Goal: Task Accomplishment & Management: Use online tool/utility

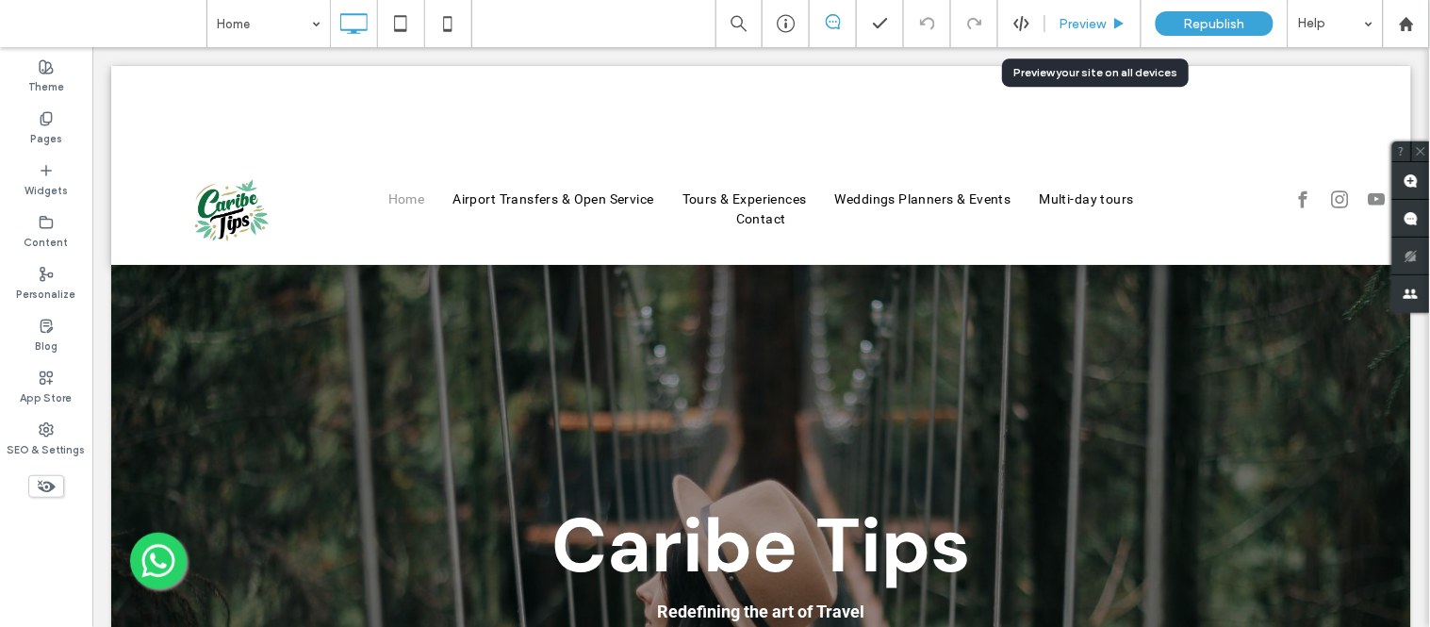
click at [1098, 26] on span "Preview" at bounding box center [1083, 24] width 47 height 16
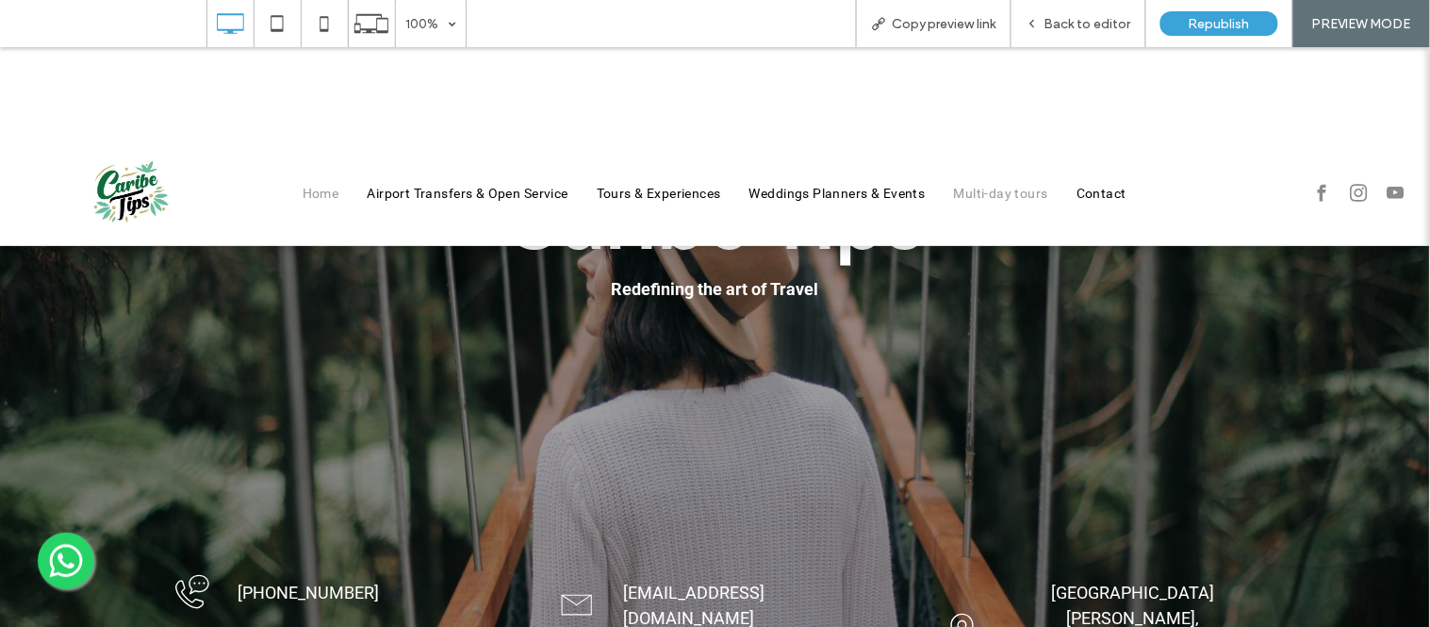
scroll to position [311, 0]
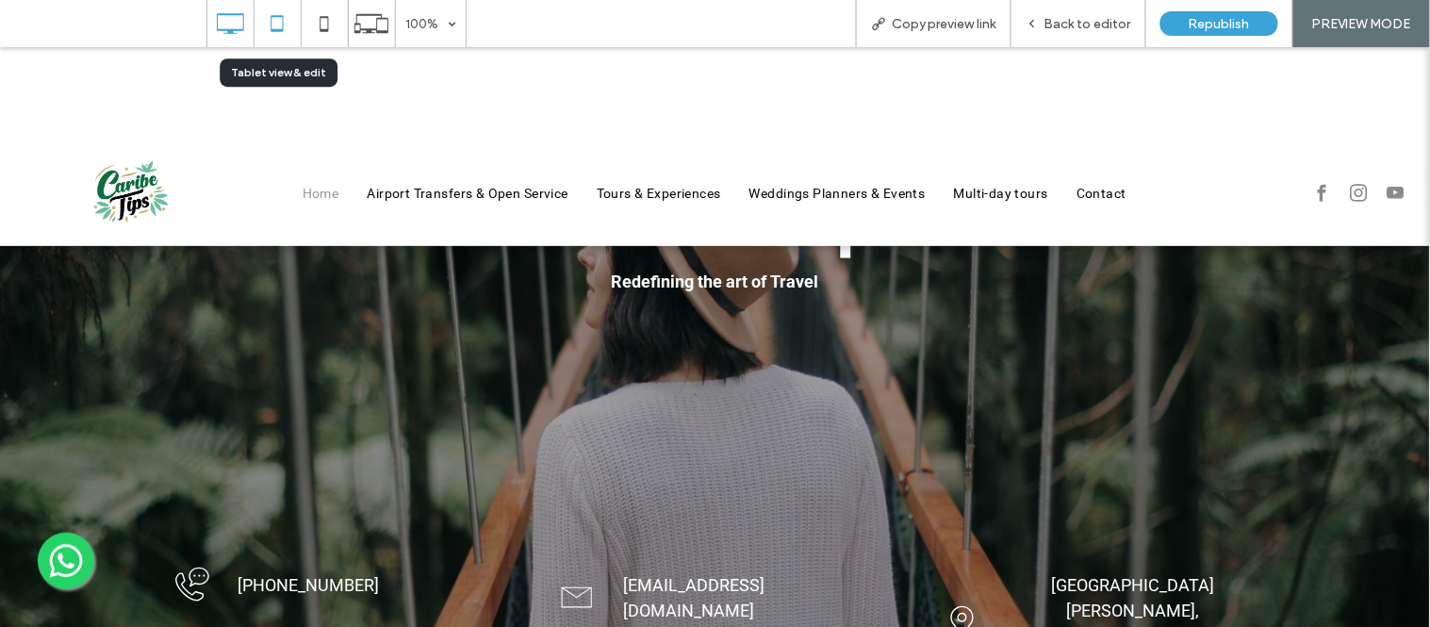
click at [274, 32] on icon at bounding box center [277, 24] width 38 height 38
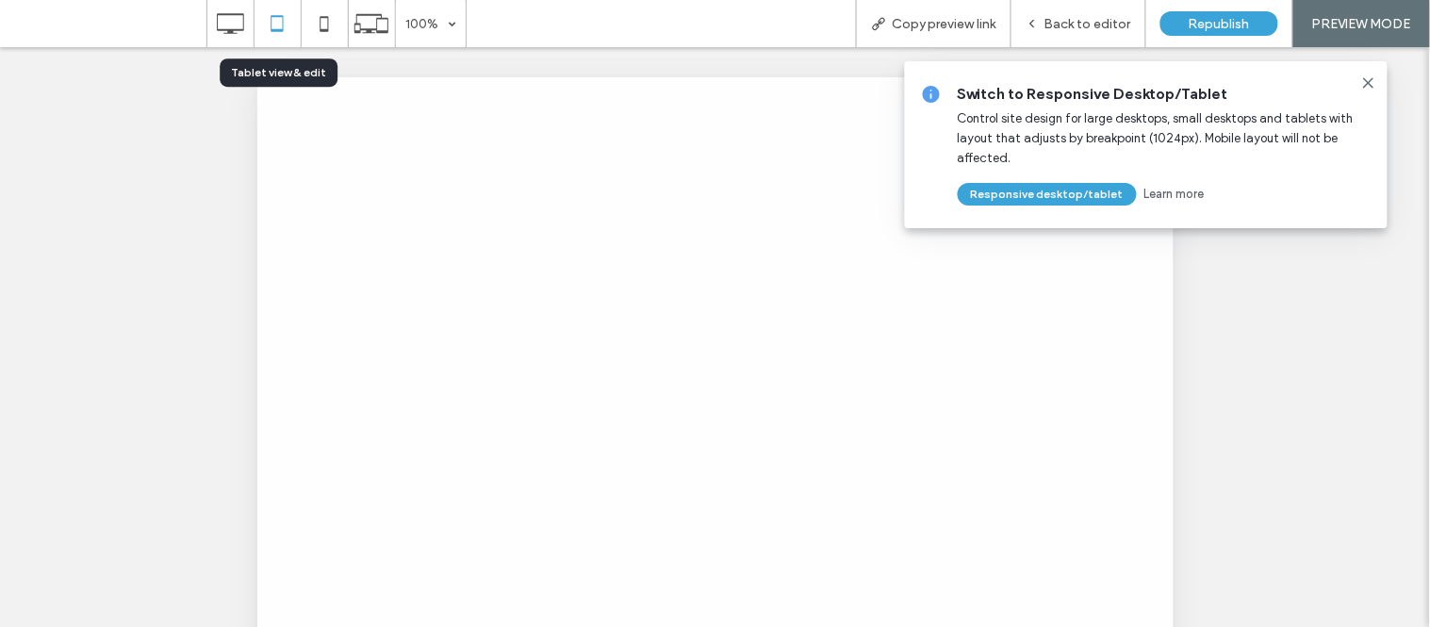
scroll to position [0, 0]
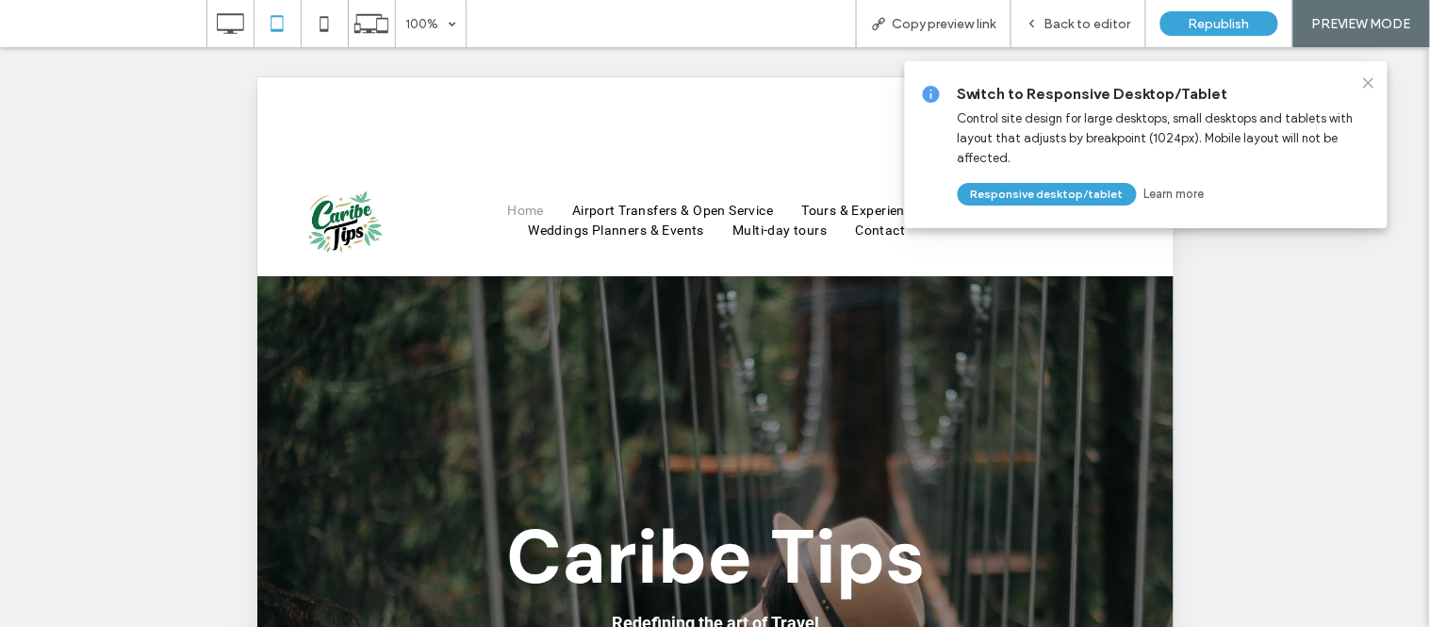
click at [1373, 86] on use at bounding box center [1368, 82] width 8 height 8
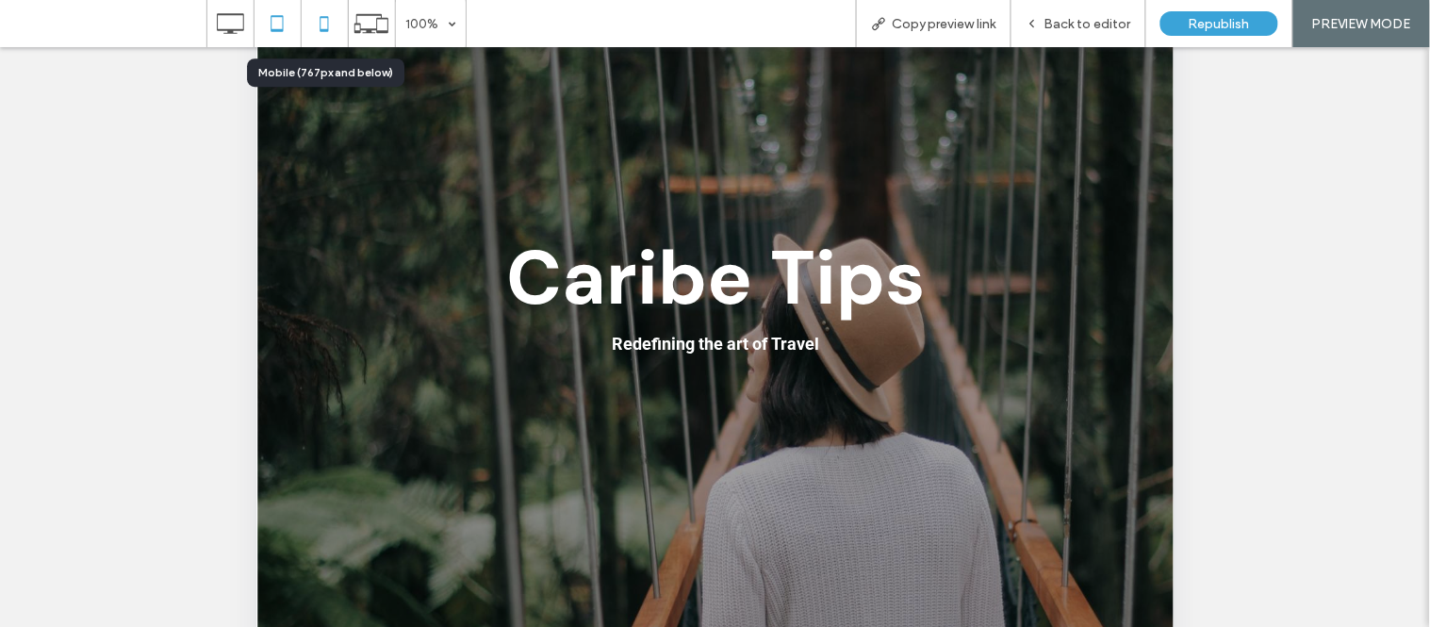
click at [326, 28] on icon at bounding box center [324, 24] width 38 height 38
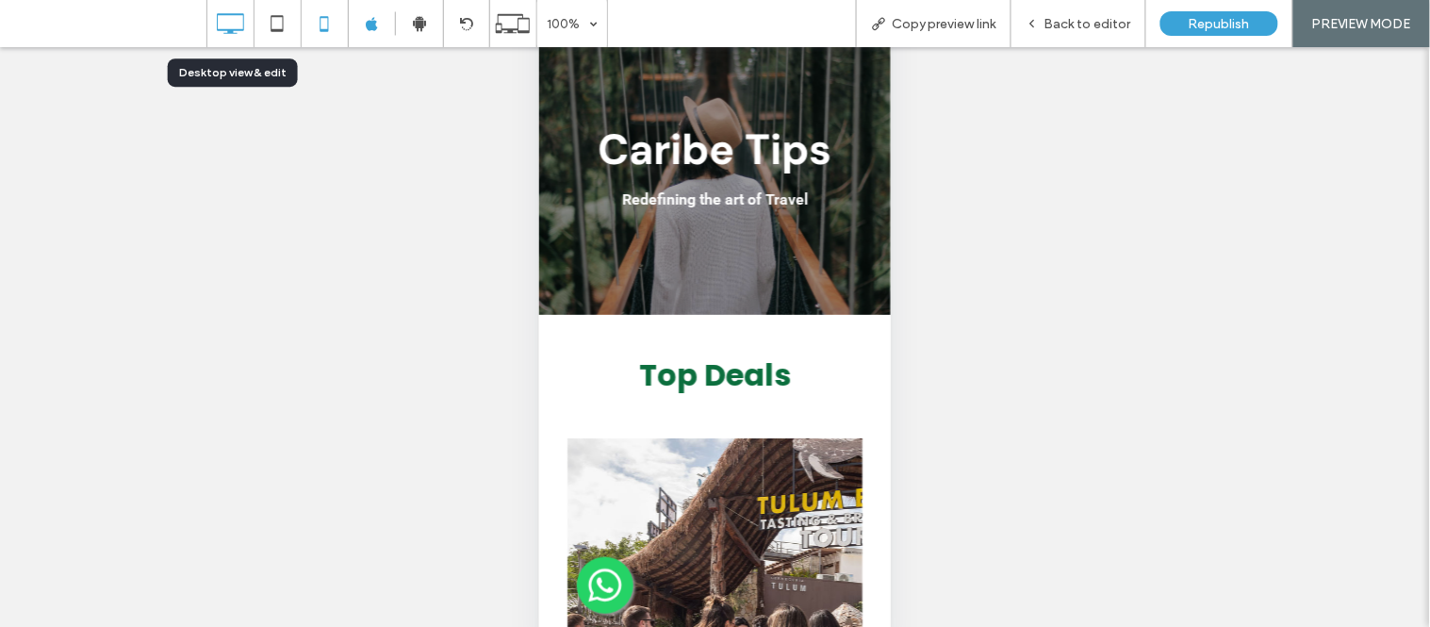
click at [224, 23] on icon at bounding box center [230, 24] width 38 height 38
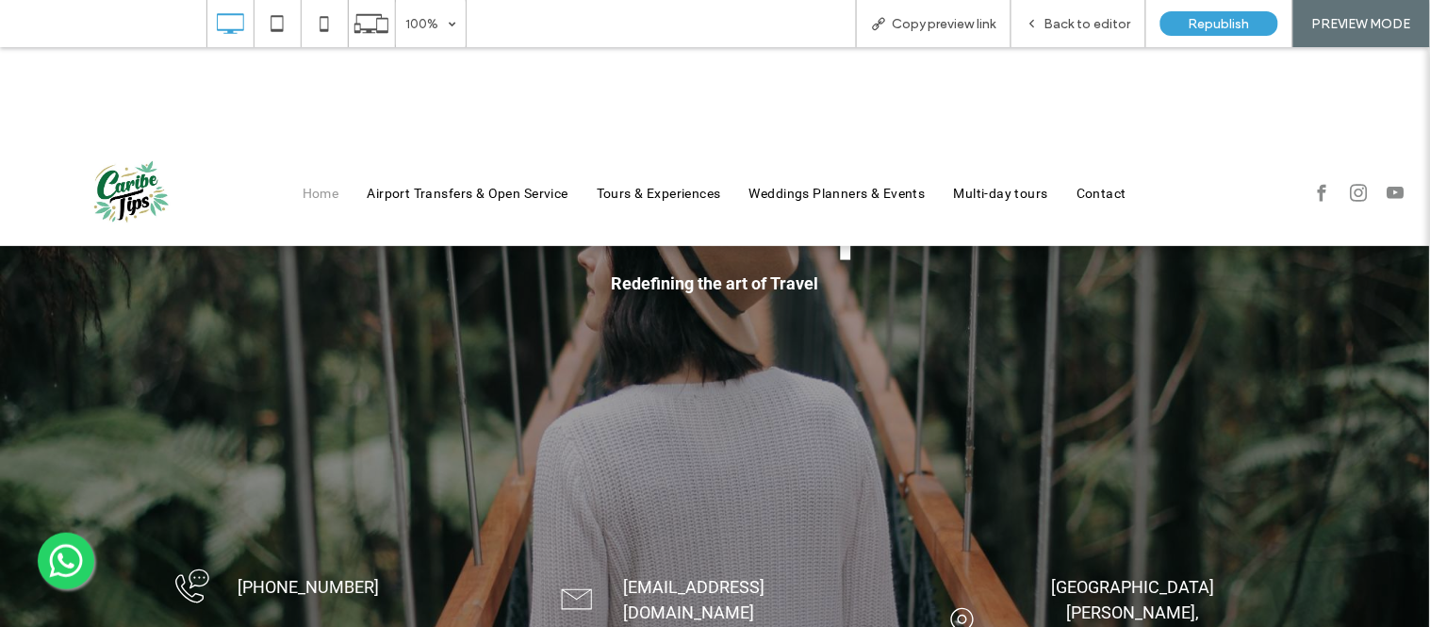
scroll to position [311, 0]
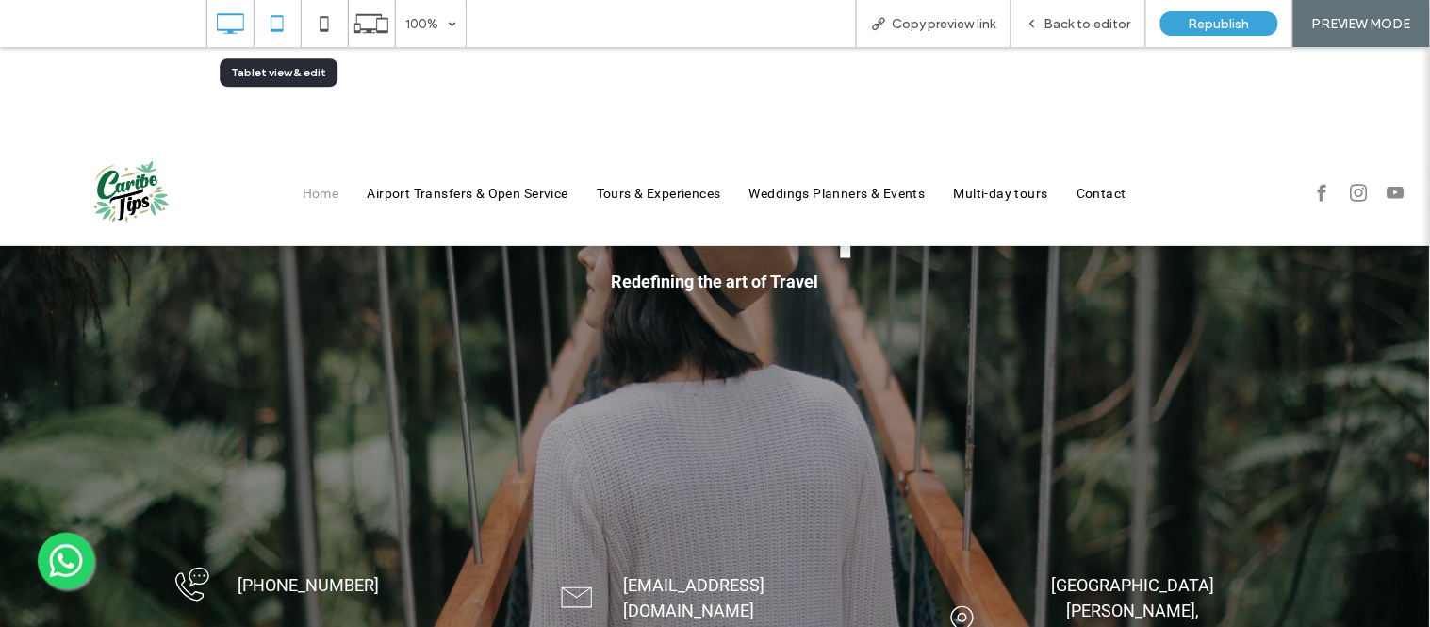
click at [281, 24] on icon at bounding box center [277, 24] width 38 height 38
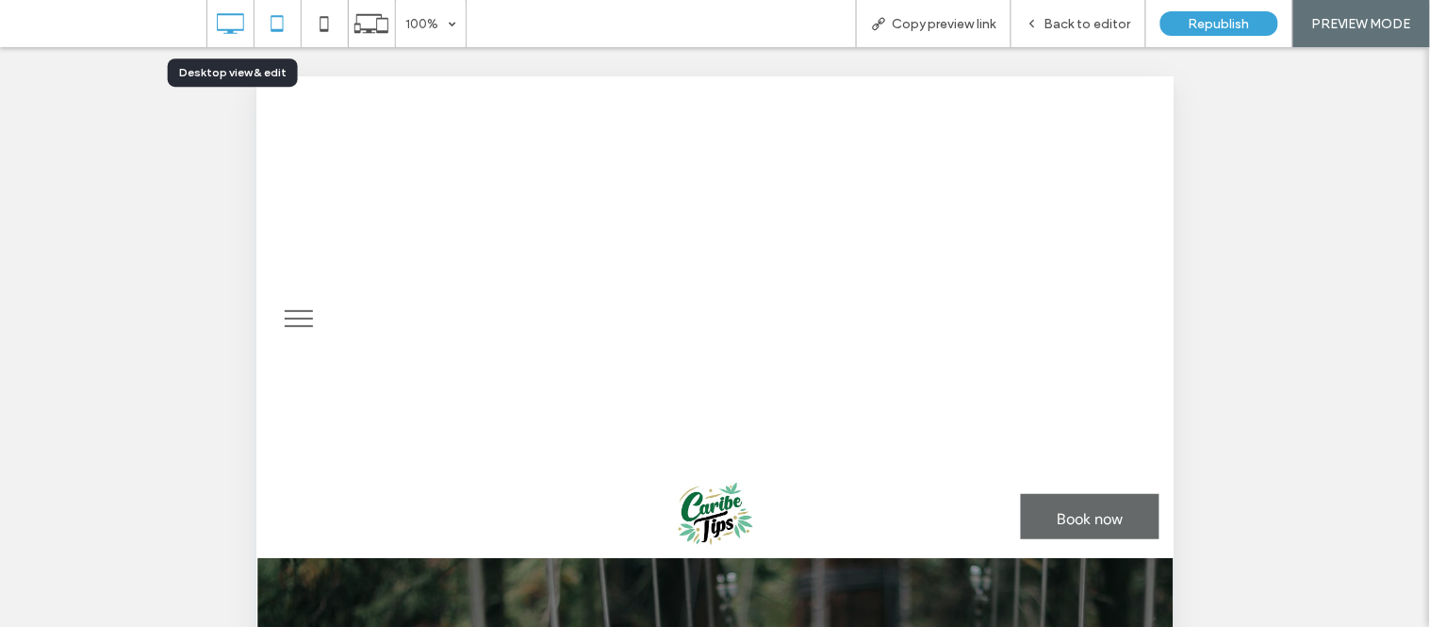
scroll to position [0, 0]
click at [223, 19] on icon at bounding box center [230, 24] width 38 height 38
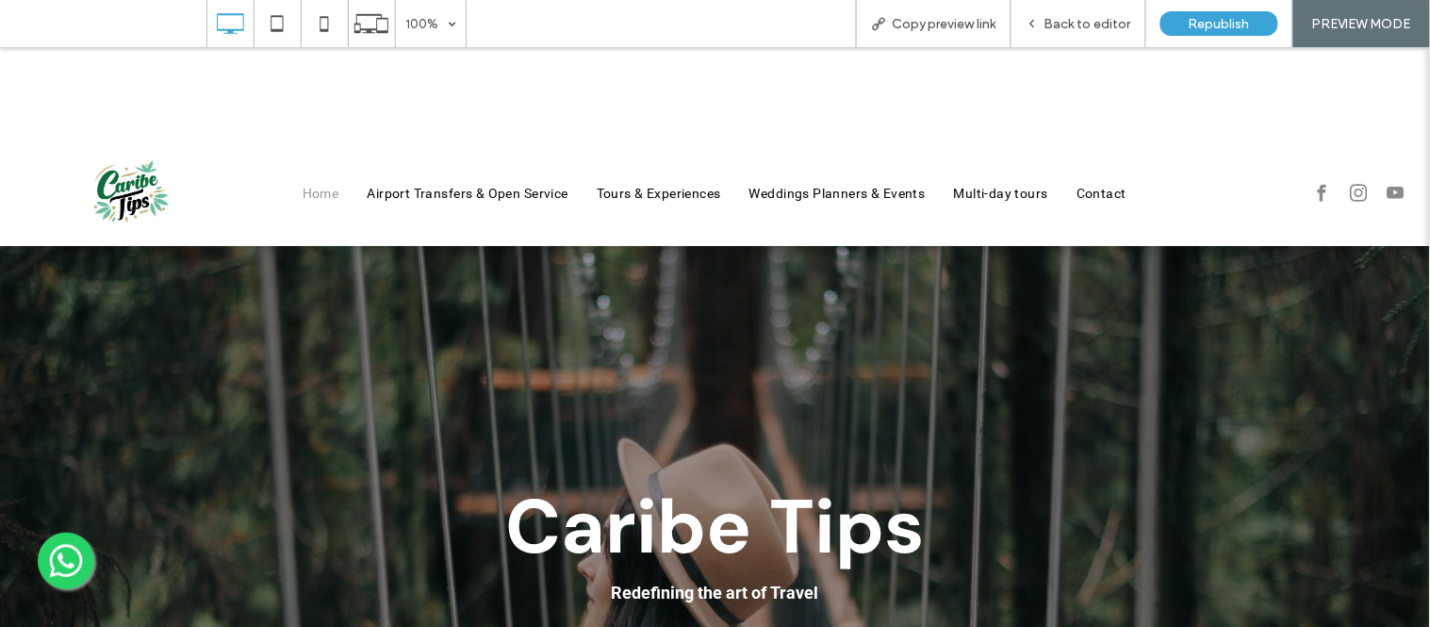
scroll to position [239, 0]
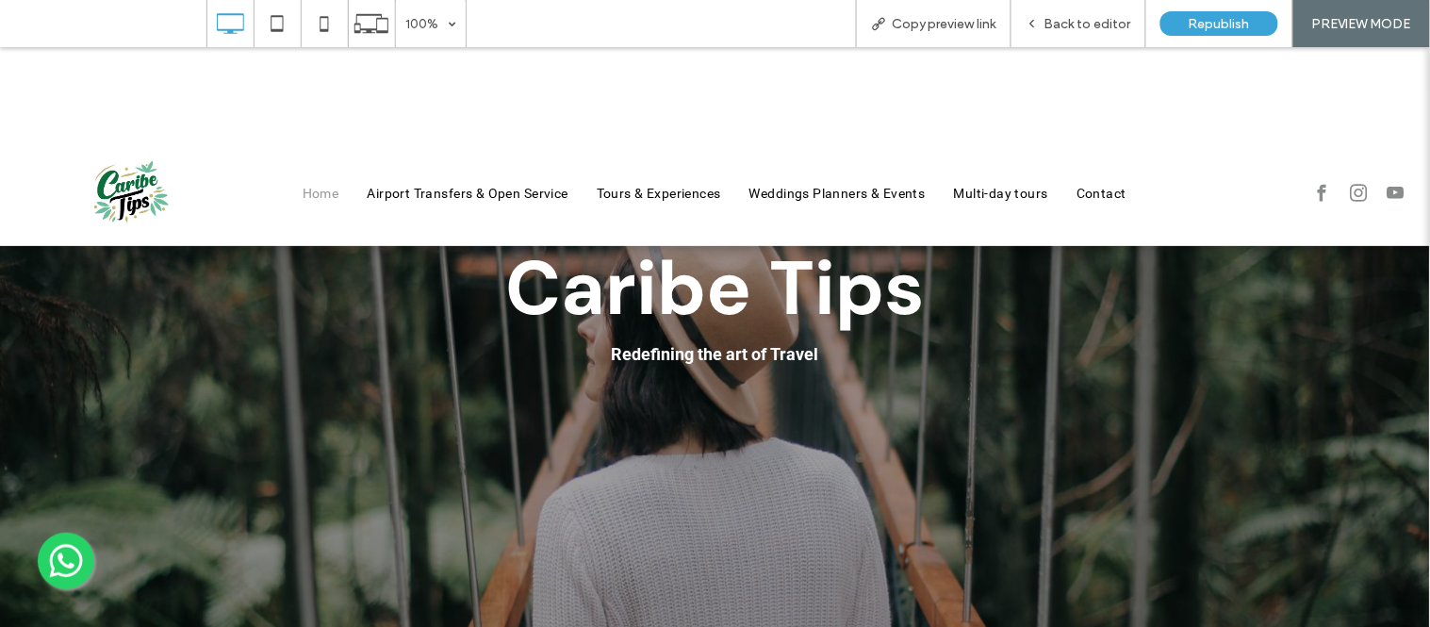
click at [1035, 388] on div "Caribe Tips Redefining the art of Travel +52 19843000717 Click To Paste rerserv…" at bounding box center [715, 404] width 1430 height 717
click at [1090, 25] on span "Back to editor" at bounding box center [1088, 24] width 87 height 16
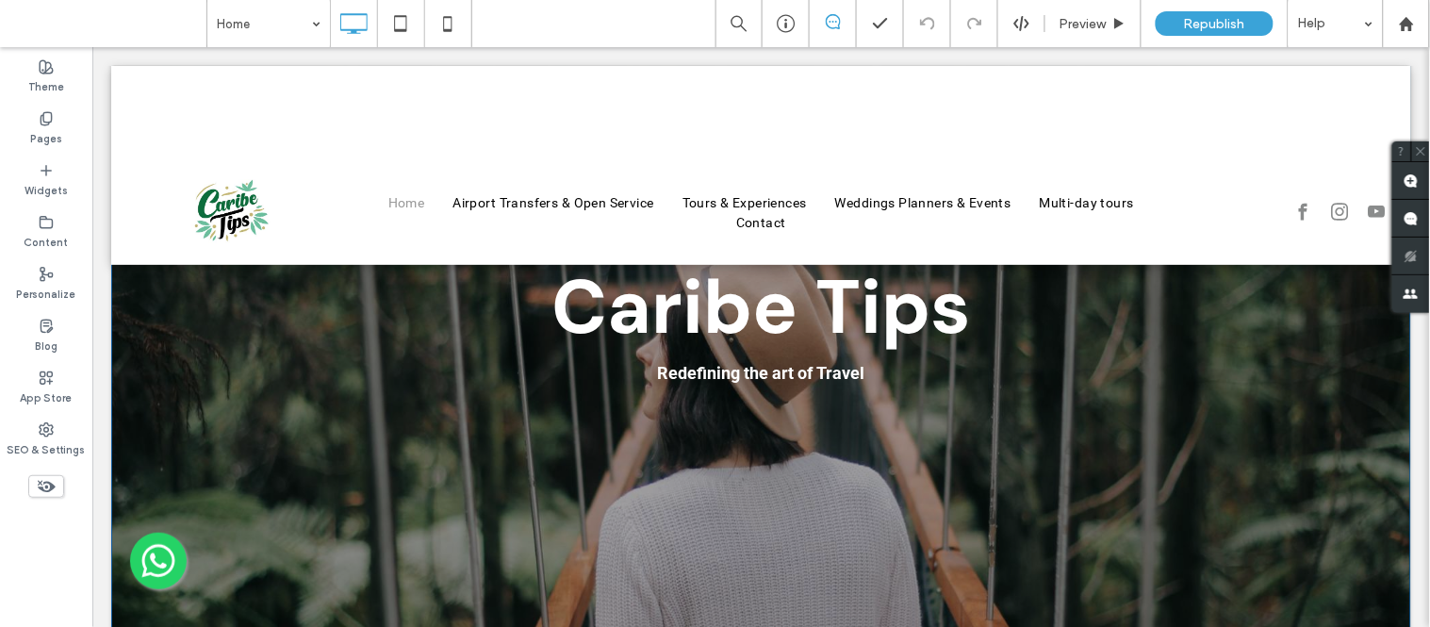
click at [1046, 450] on div "Caribe Tips Redefining the art of Travel +52 19843000717 Click To Paste rerserv…" at bounding box center [760, 423] width 1300 height 717
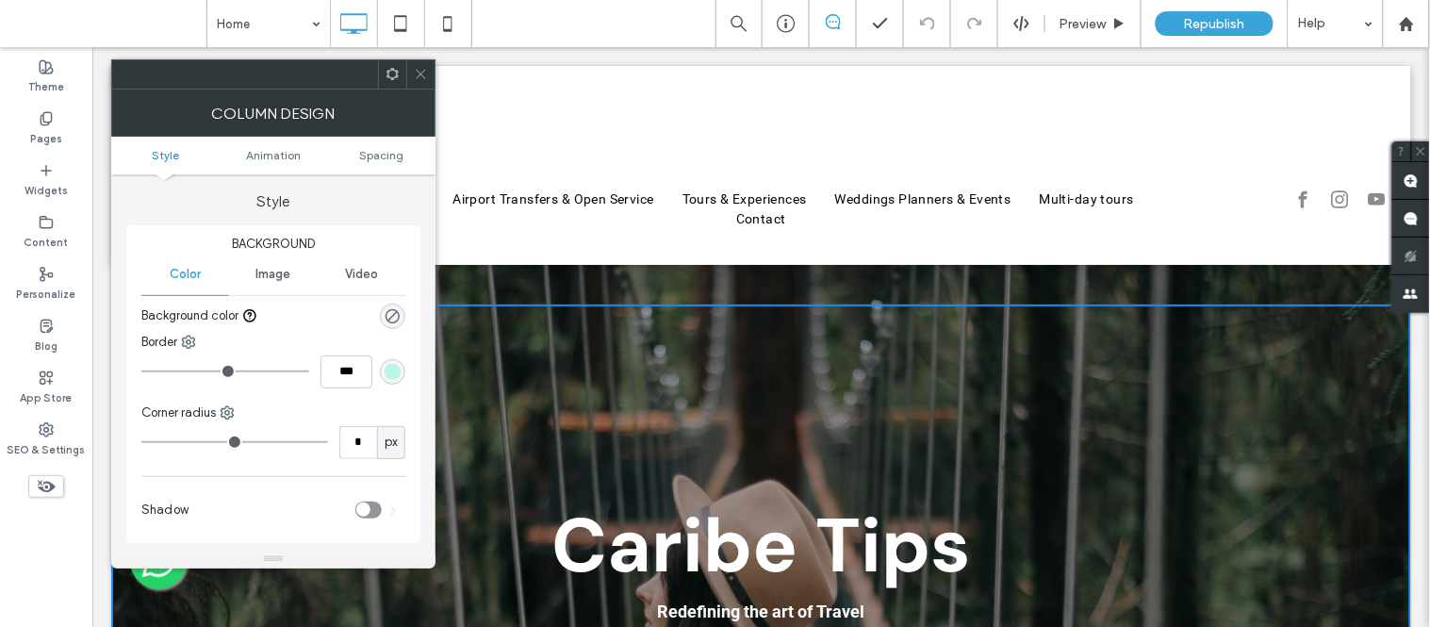
click at [274, 276] on span "Image" at bounding box center [273, 274] width 35 height 15
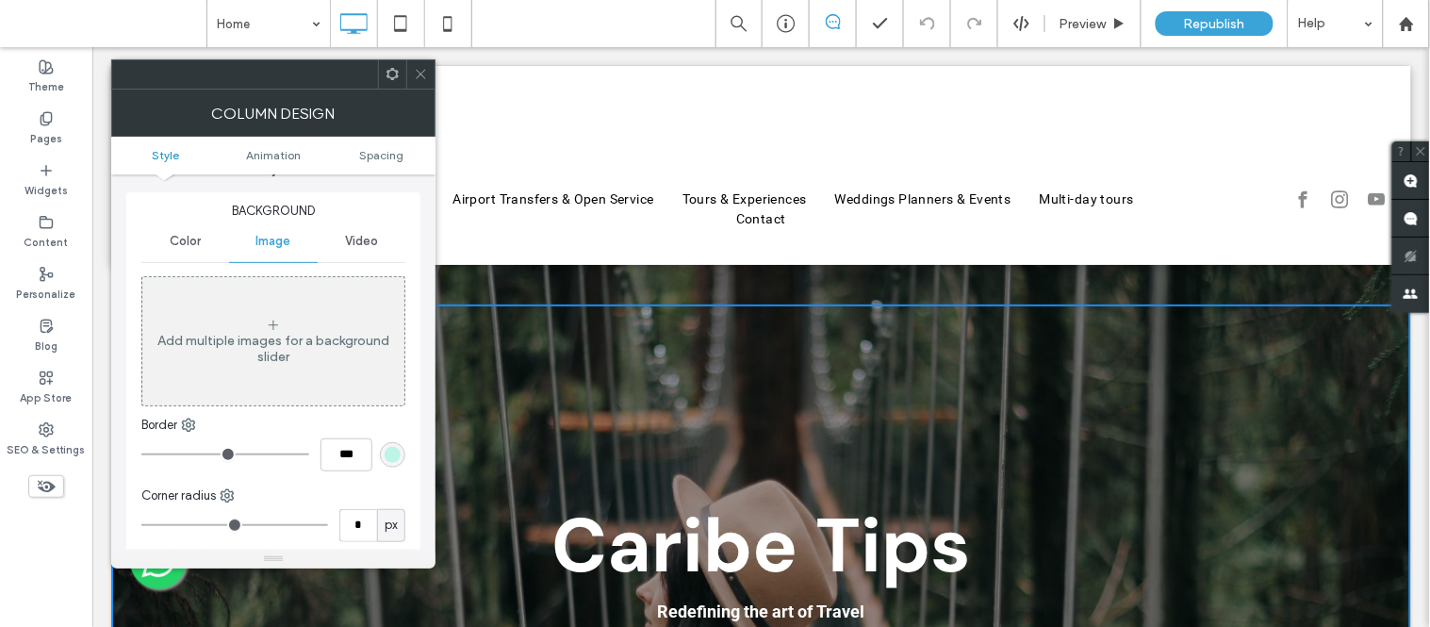
scroll to position [13, 0]
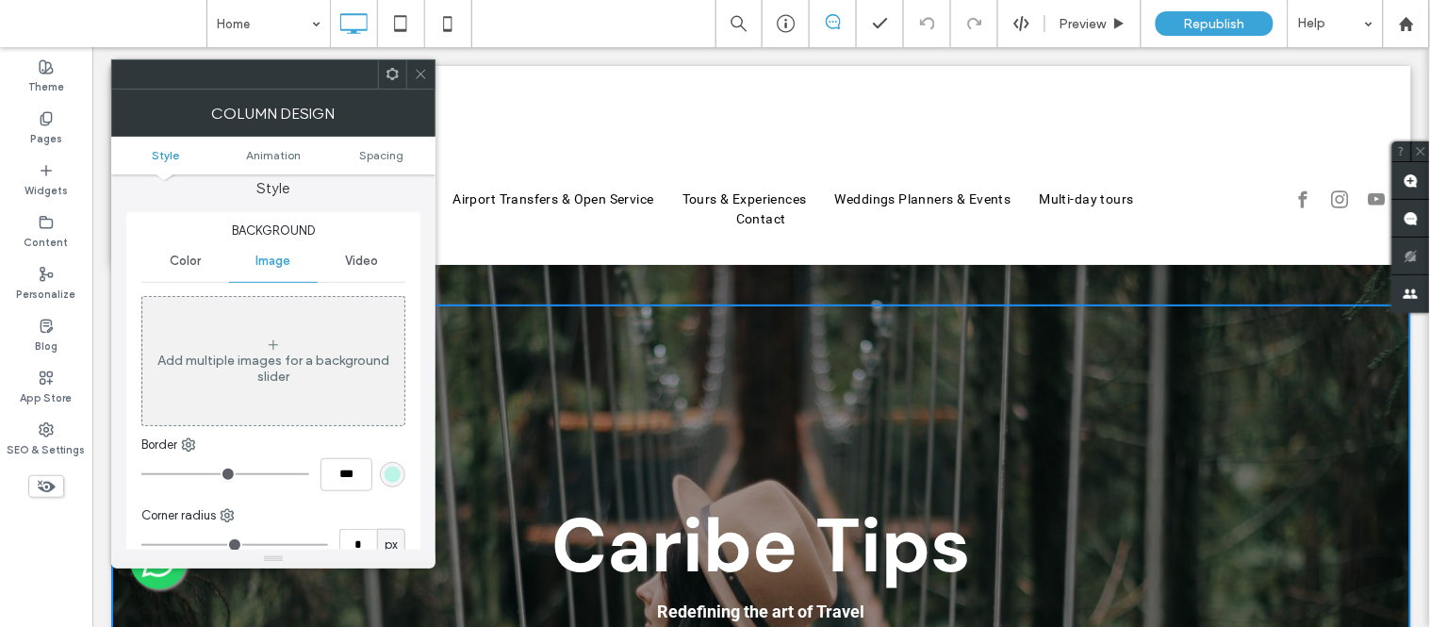
click at [355, 260] on span "Video" at bounding box center [361, 261] width 33 height 15
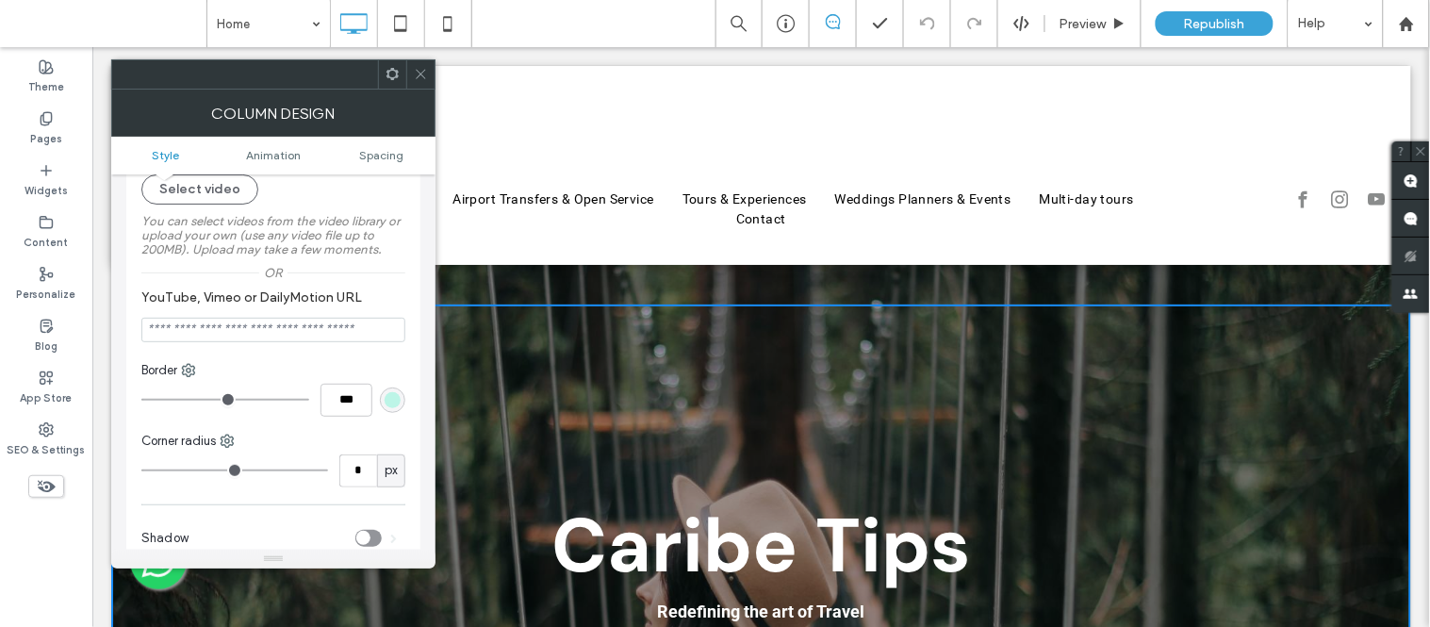
scroll to position [130, 0]
click at [255, 325] on input "YouTube, Vimeo or DailyMotion URL" at bounding box center [273, 325] width 264 height 25
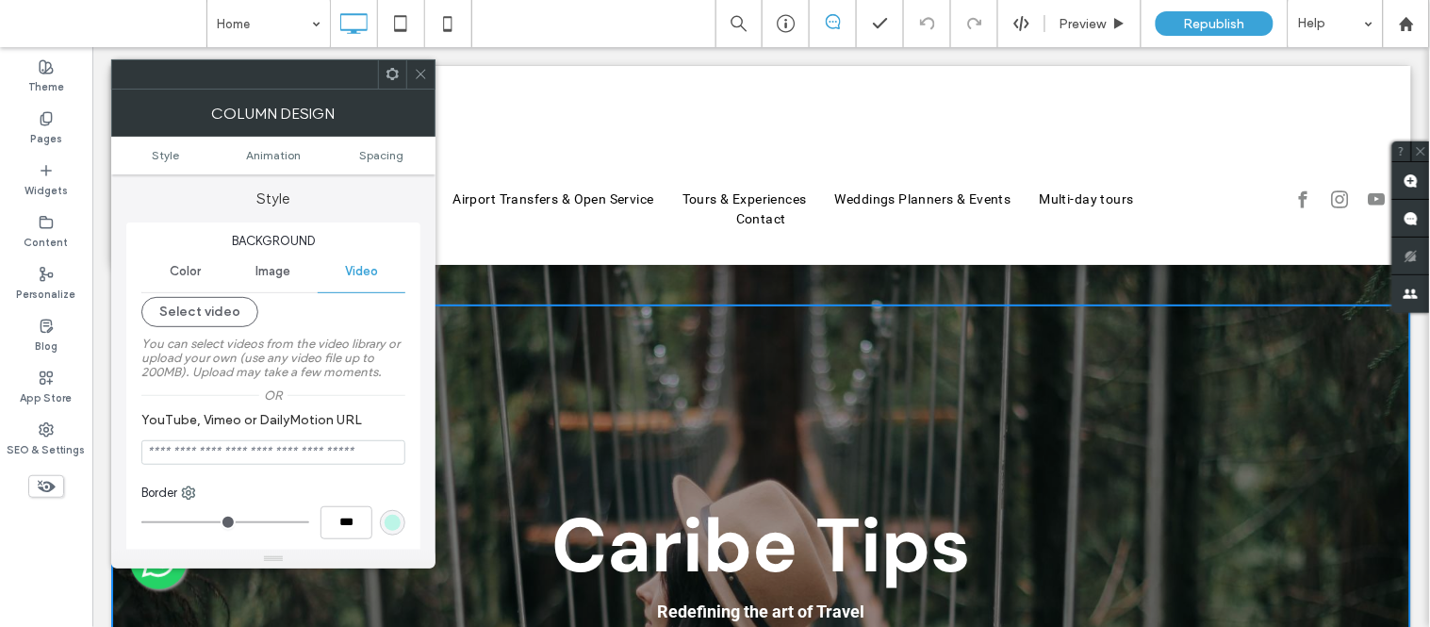
scroll to position [0, 0]
click at [278, 268] on span "Image" at bounding box center [273, 274] width 35 height 15
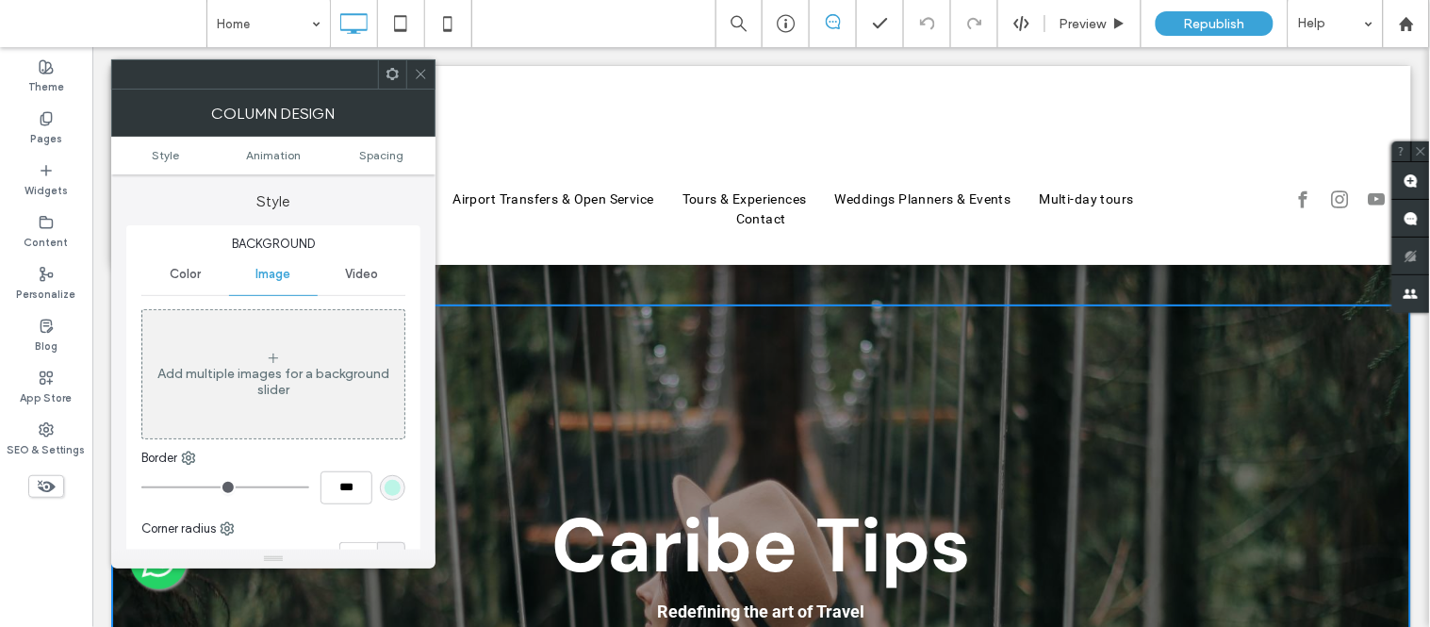
click at [383, 63] on div at bounding box center [392, 74] width 28 height 28
click at [425, 75] on icon at bounding box center [421, 74] width 14 height 14
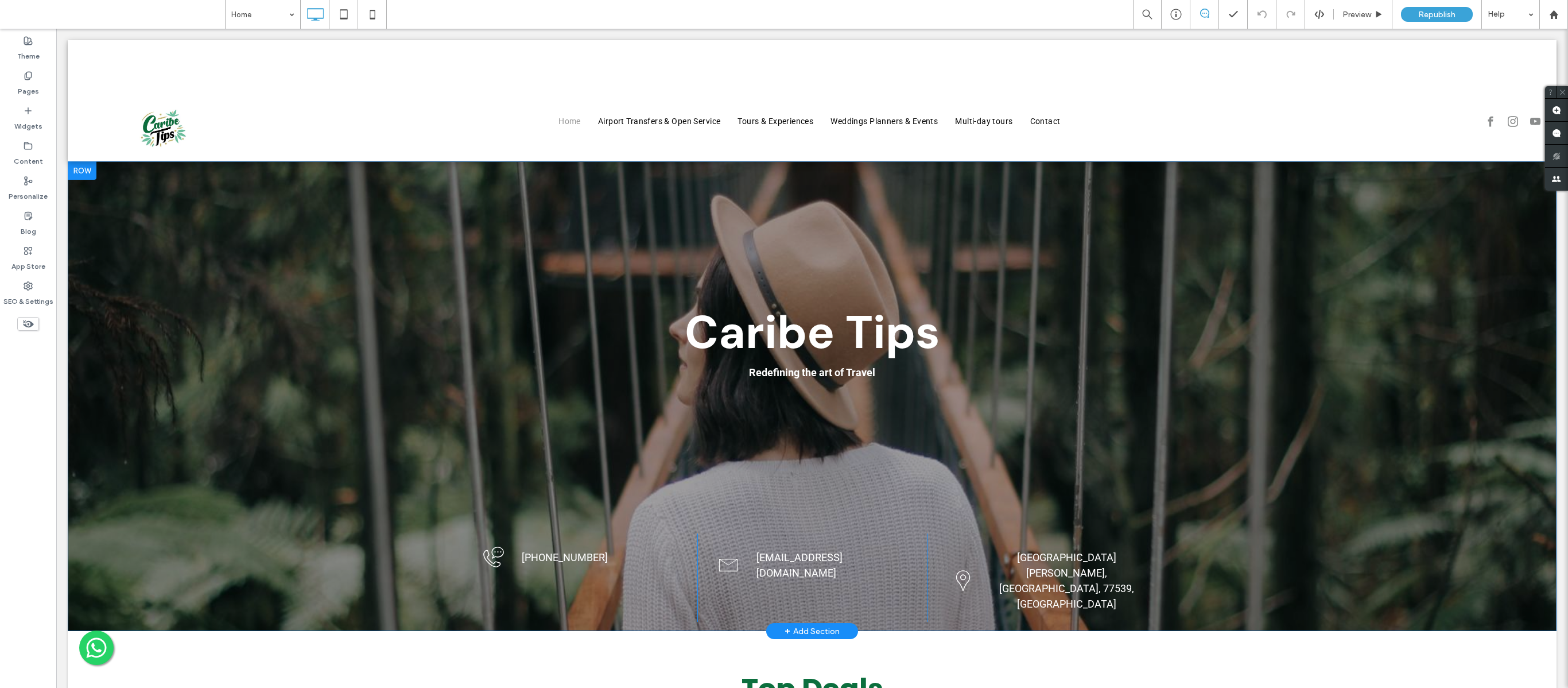
click at [870, 267] on div "Caribe Tips Redefining the art of Travel +52 19843000717 Click To Paste rerserv…" at bounding box center [812, 404] width 1489 height 437
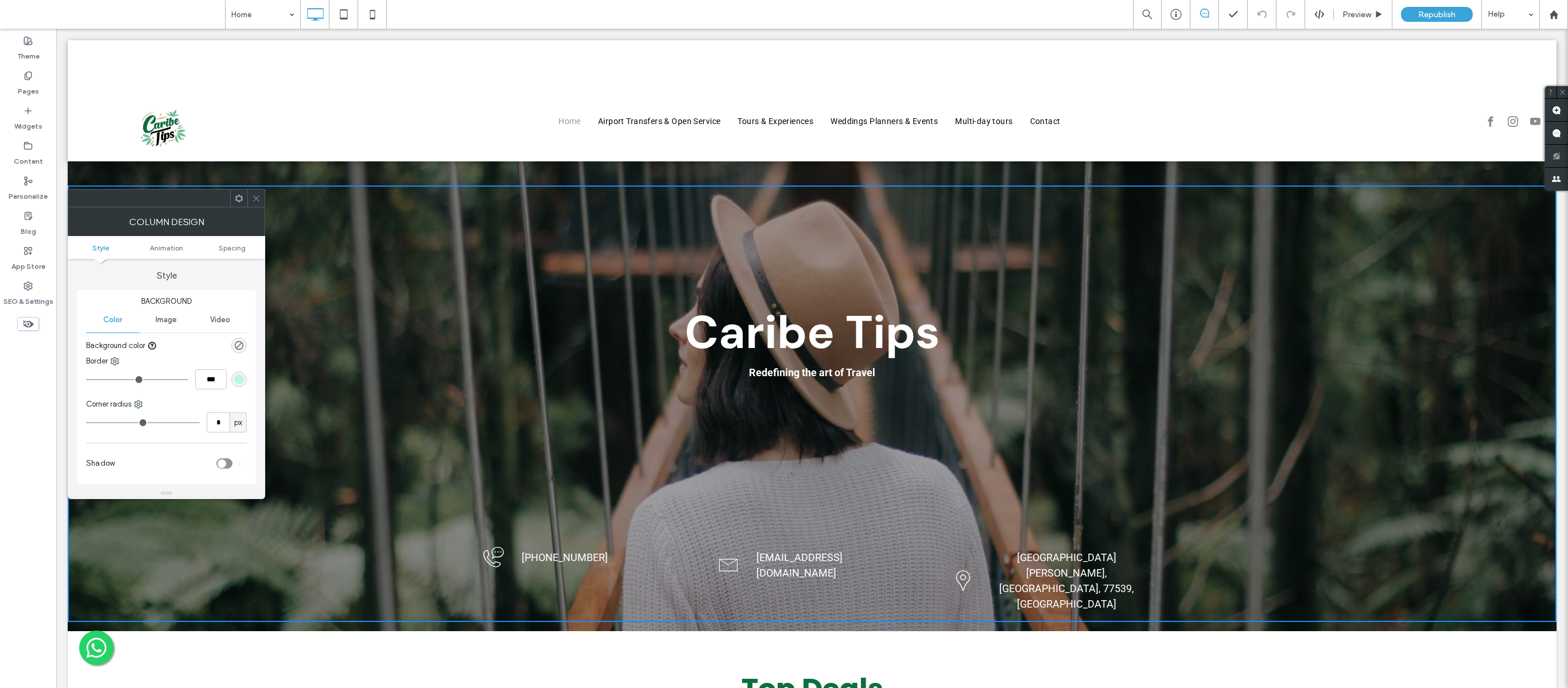
click at [216, 328] on div "Video" at bounding box center [220, 319] width 54 height 25
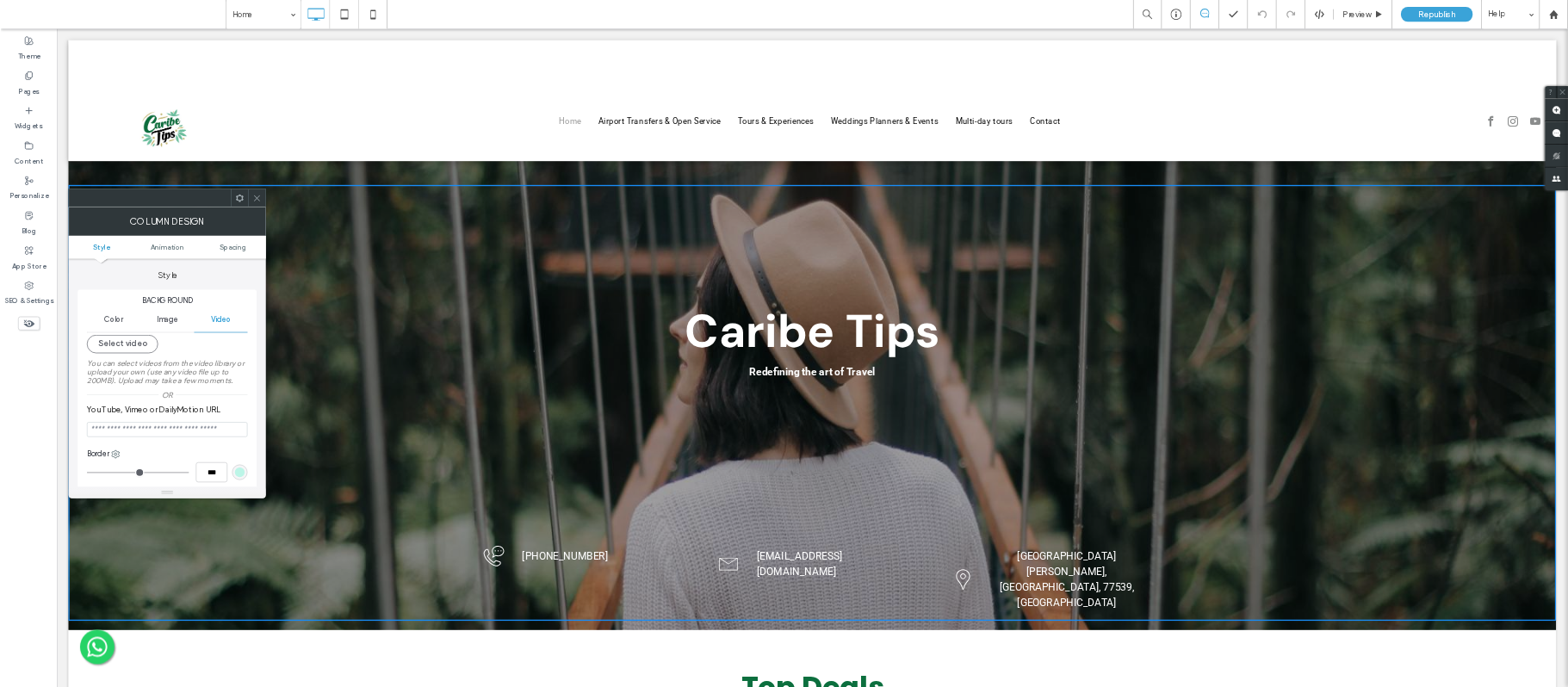
scroll to position [97, 0]
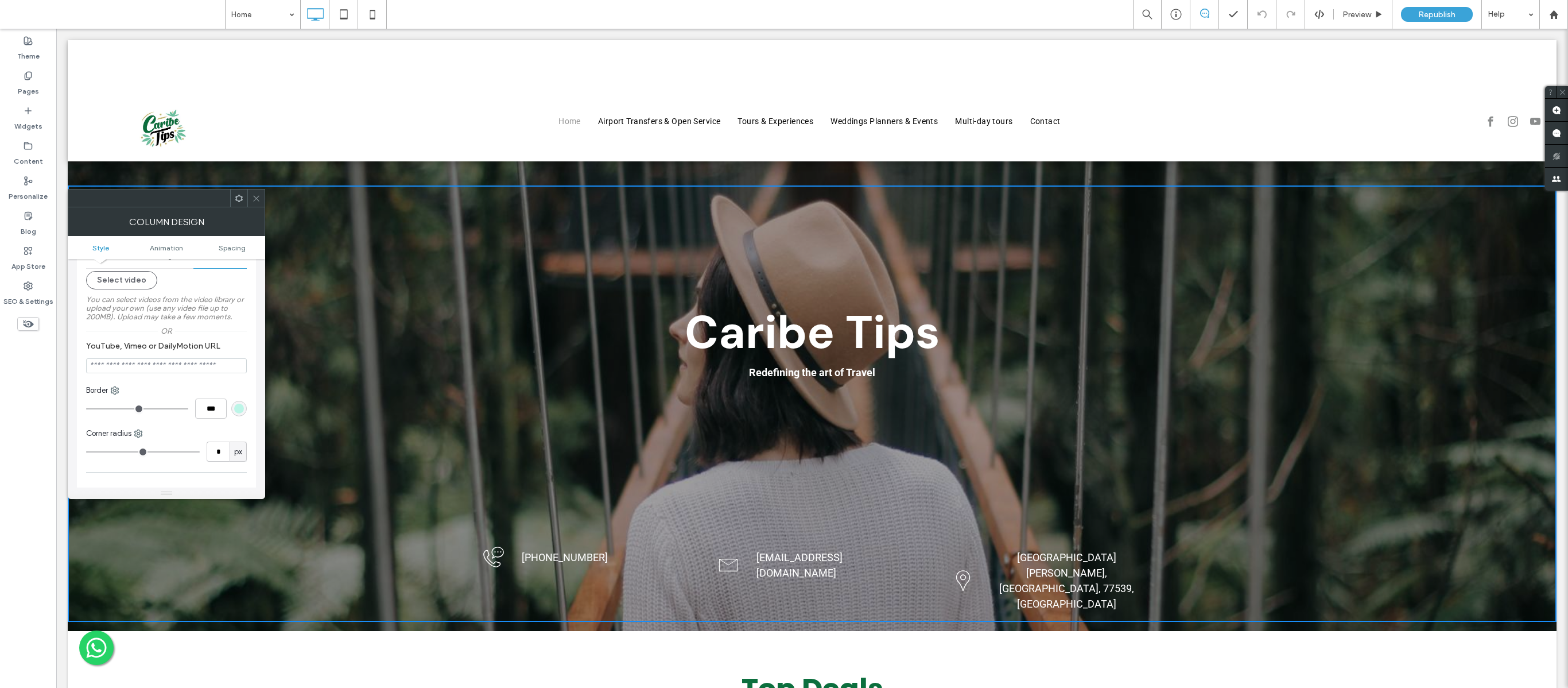
click at [256, 205] on span at bounding box center [256, 198] width 9 height 17
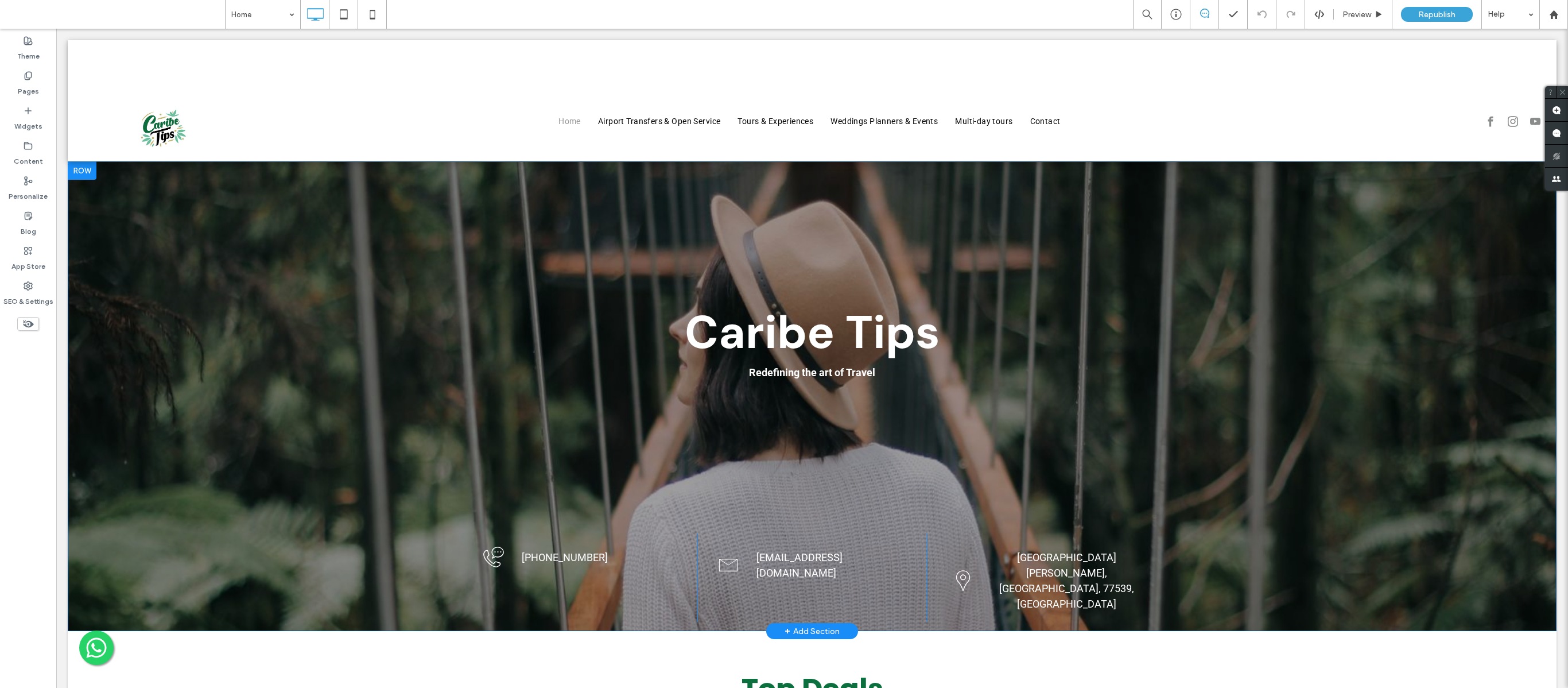
click at [91, 175] on div at bounding box center [82, 170] width 29 height 18
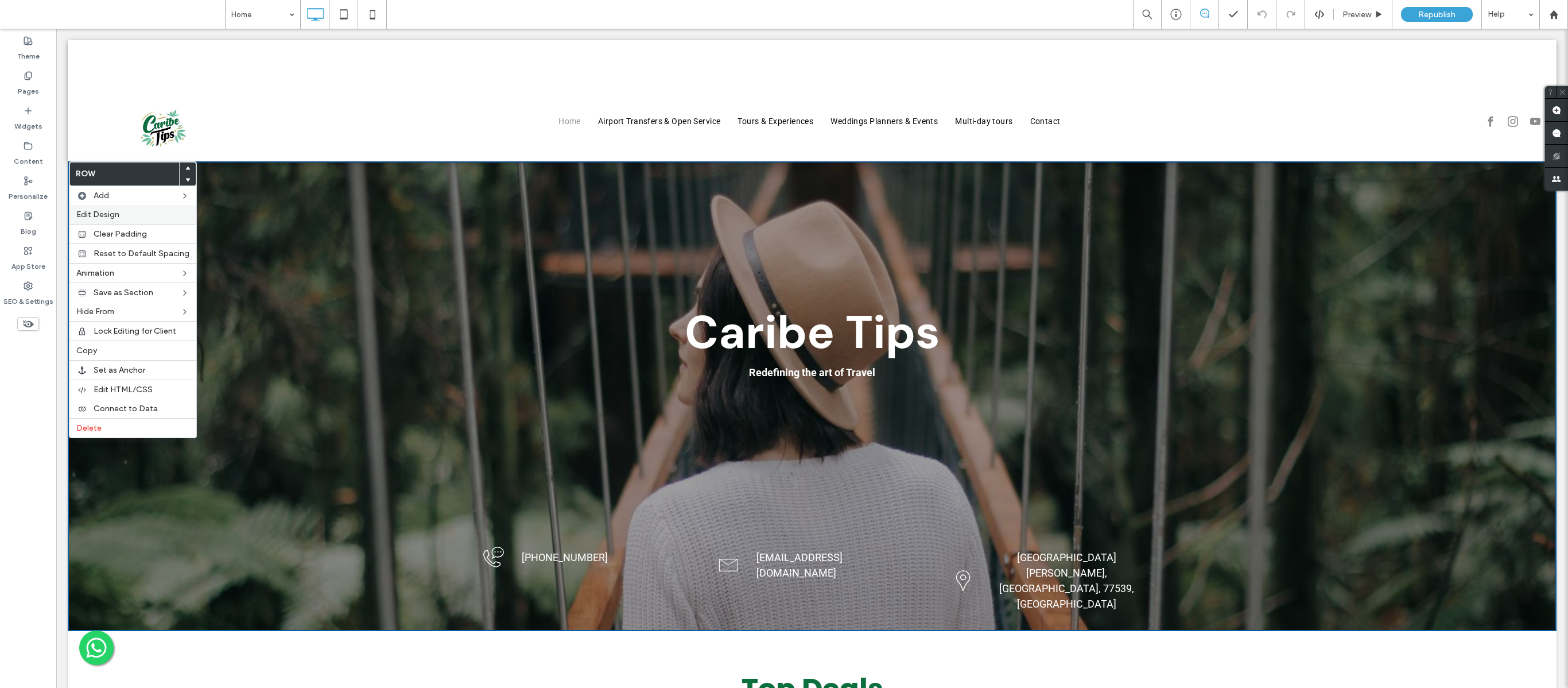
click at [123, 211] on label "Edit Design" at bounding box center [133, 214] width 113 height 10
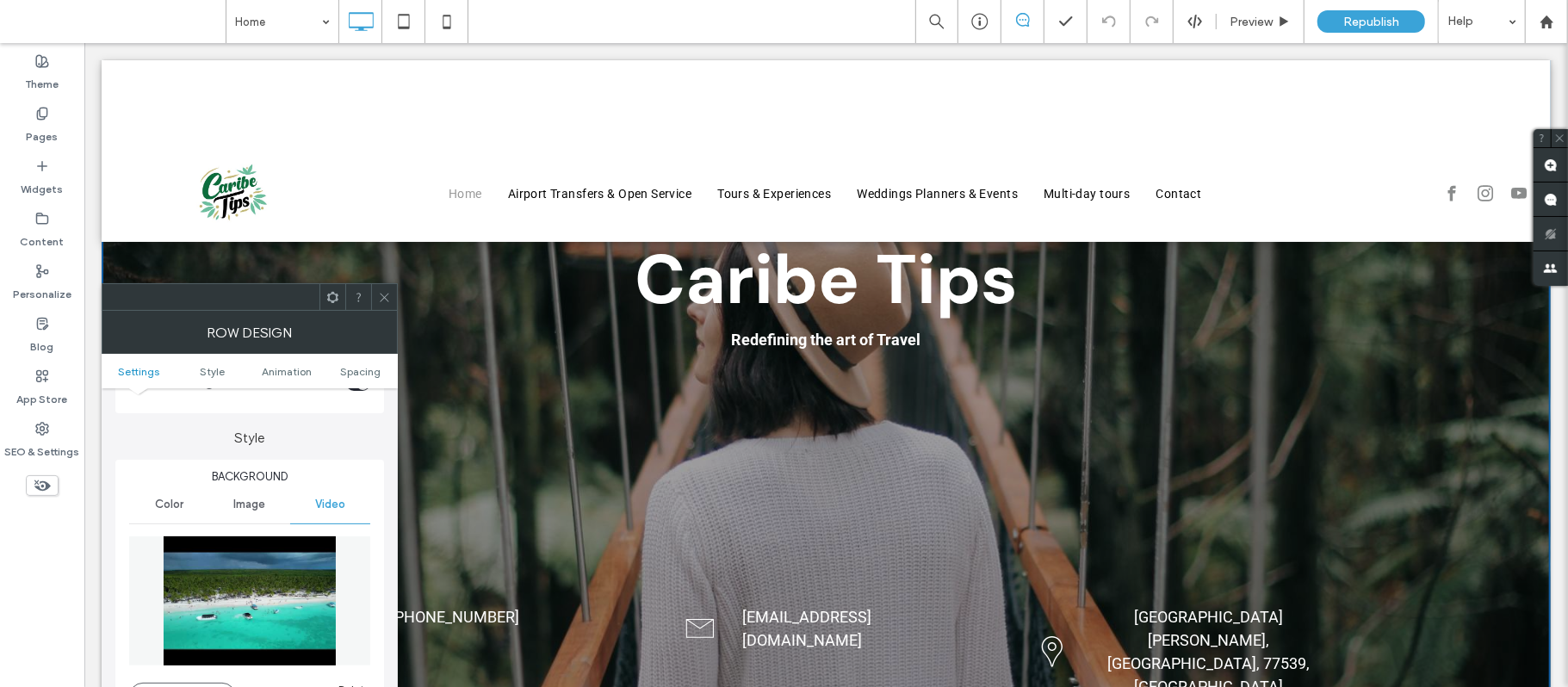
scroll to position [122, 0]
click at [339, 510] on span "Video" at bounding box center [330, 505] width 30 height 14
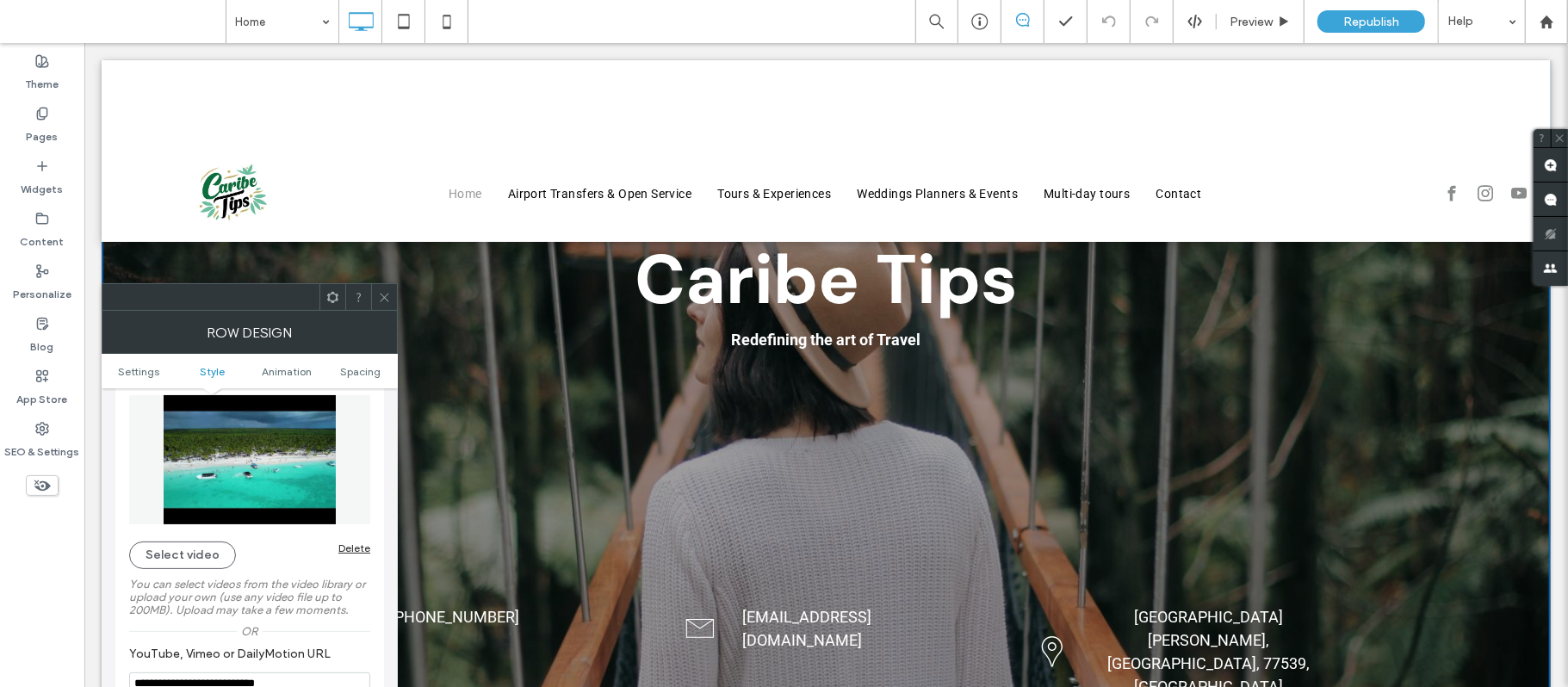
scroll to position [355, 0]
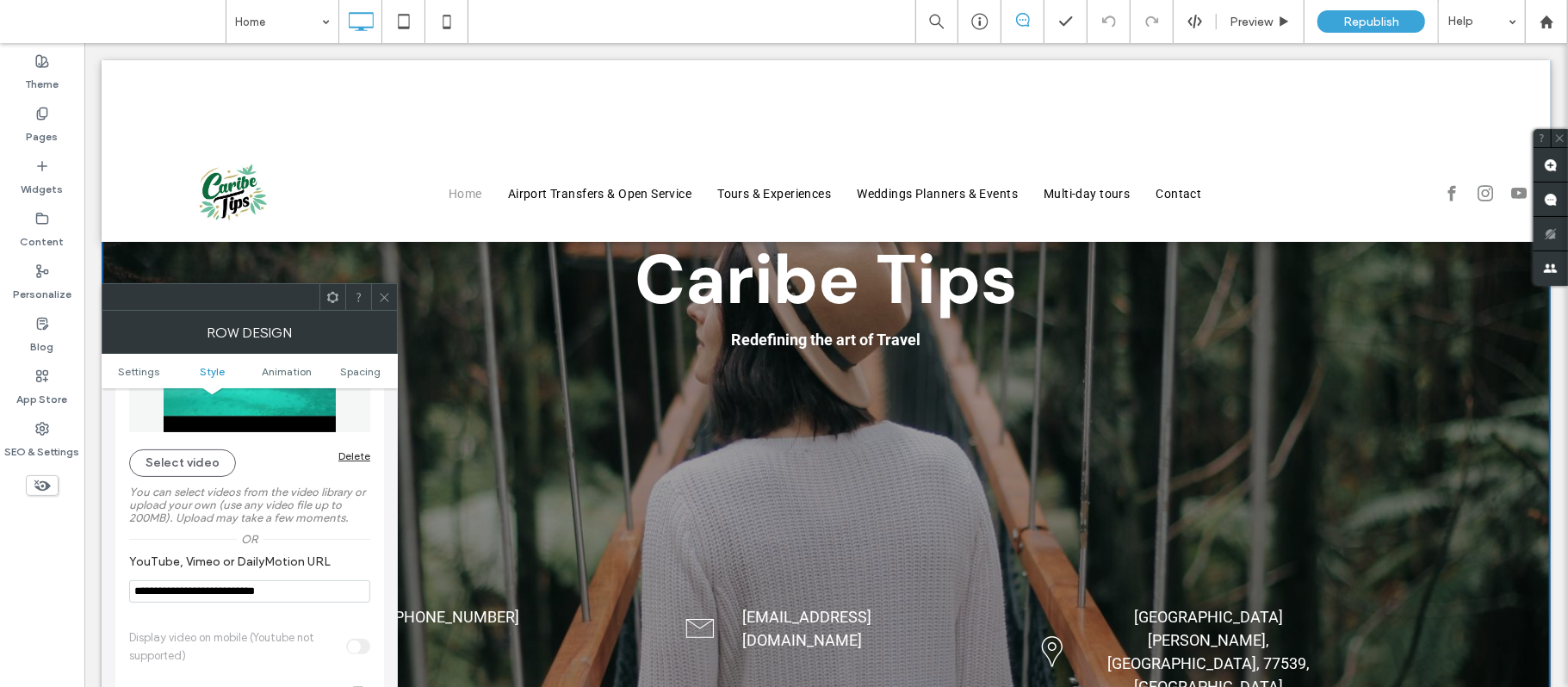
click at [243, 572] on section "**********" at bounding box center [249, 579] width 241 height 66
click at [243, 572] on input "**********" at bounding box center [249, 592] width 241 height 23
drag, startPoint x: 309, startPoint y: 590, endPoint x: 59, endPoint y: 597, distance: 250.1
click at [59, 572] on body ".wqwq-1{fill:#231f20;} .cls-1q, .cls-2q { fill-rule: evenodd; } .cls-2q { fill:…" at bounding box center [784, 344] width 1568 height 687
click at [771, 379] on div "Caribe Tips Redefining the art of Travel +52 19843000717 Click To Paste rerserv…" at bounding box center [825, 386] width 1449 height 655
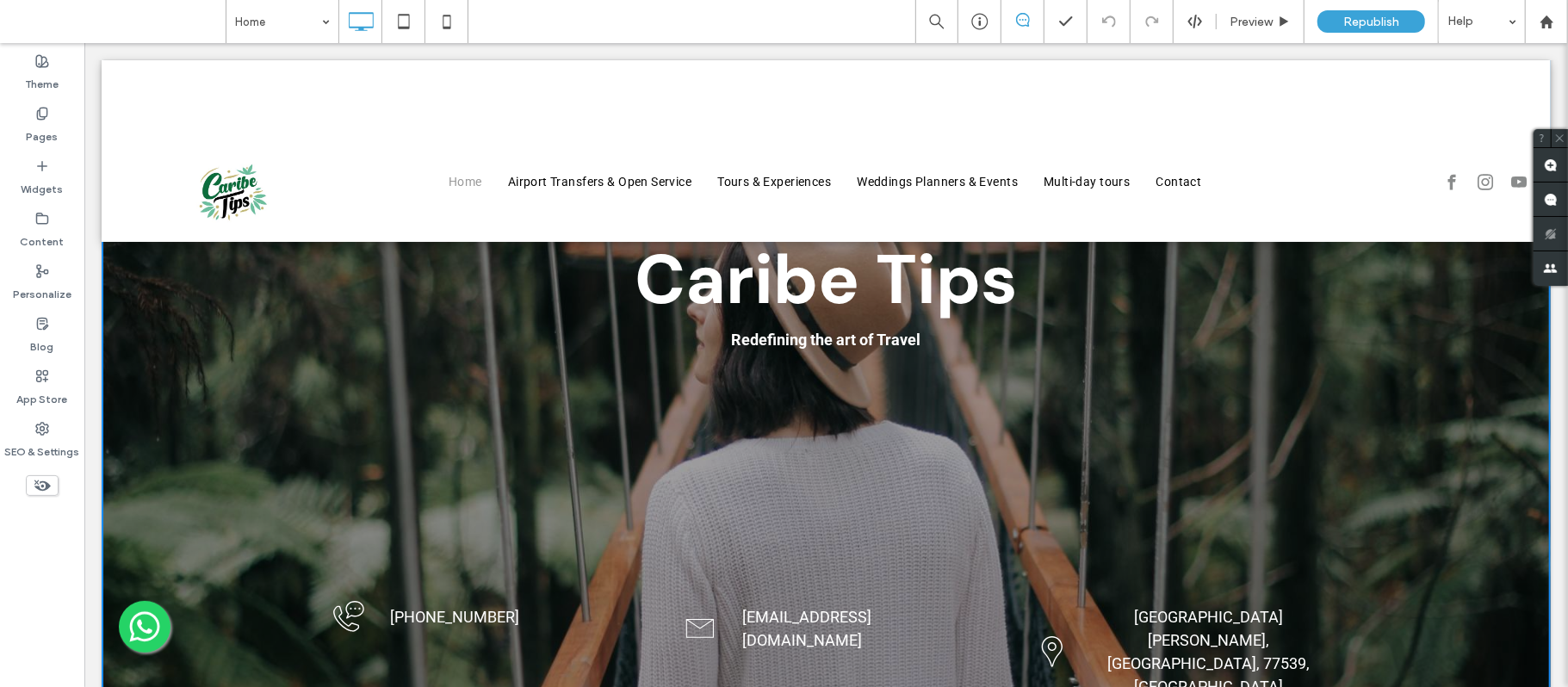
scroll to position [0, 0]
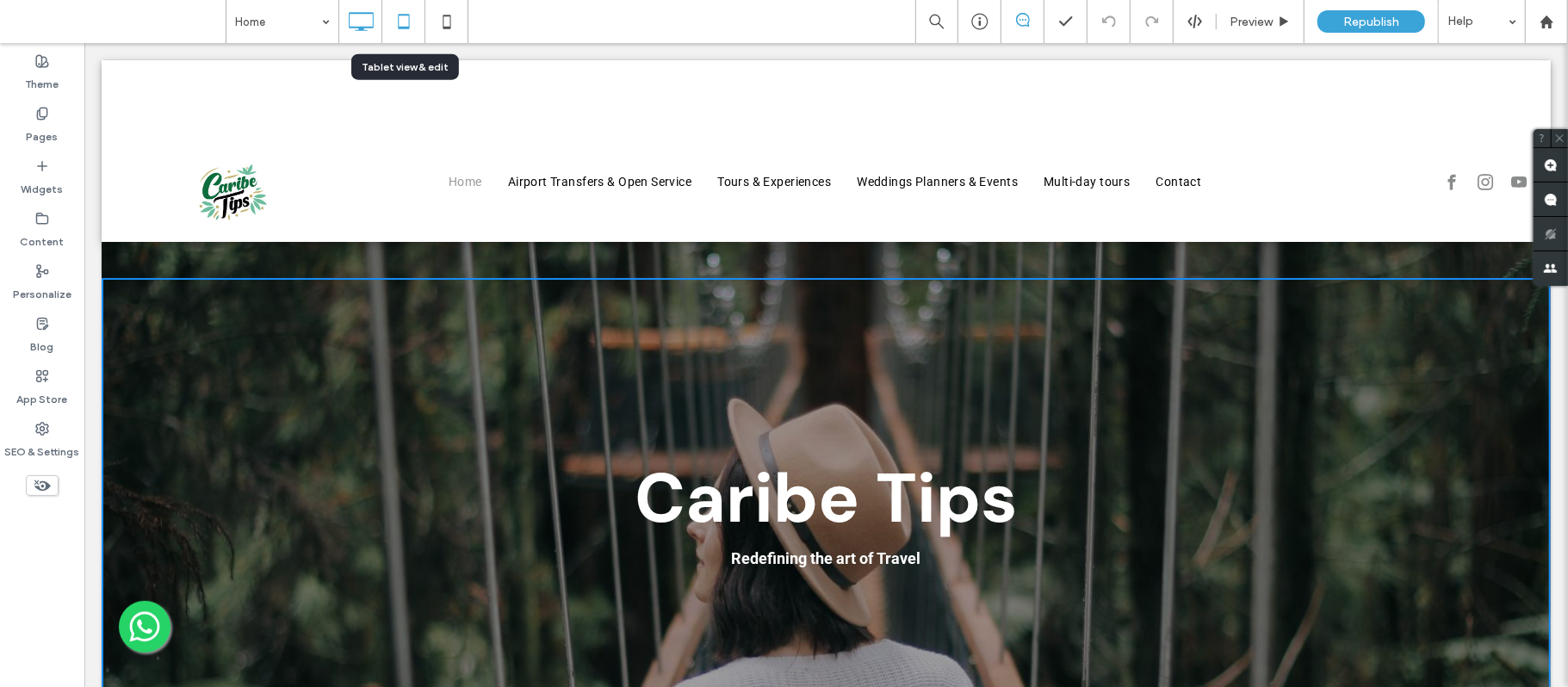
click at [410, 29] on icon at bounding box center [404, 22] width 35 height 35
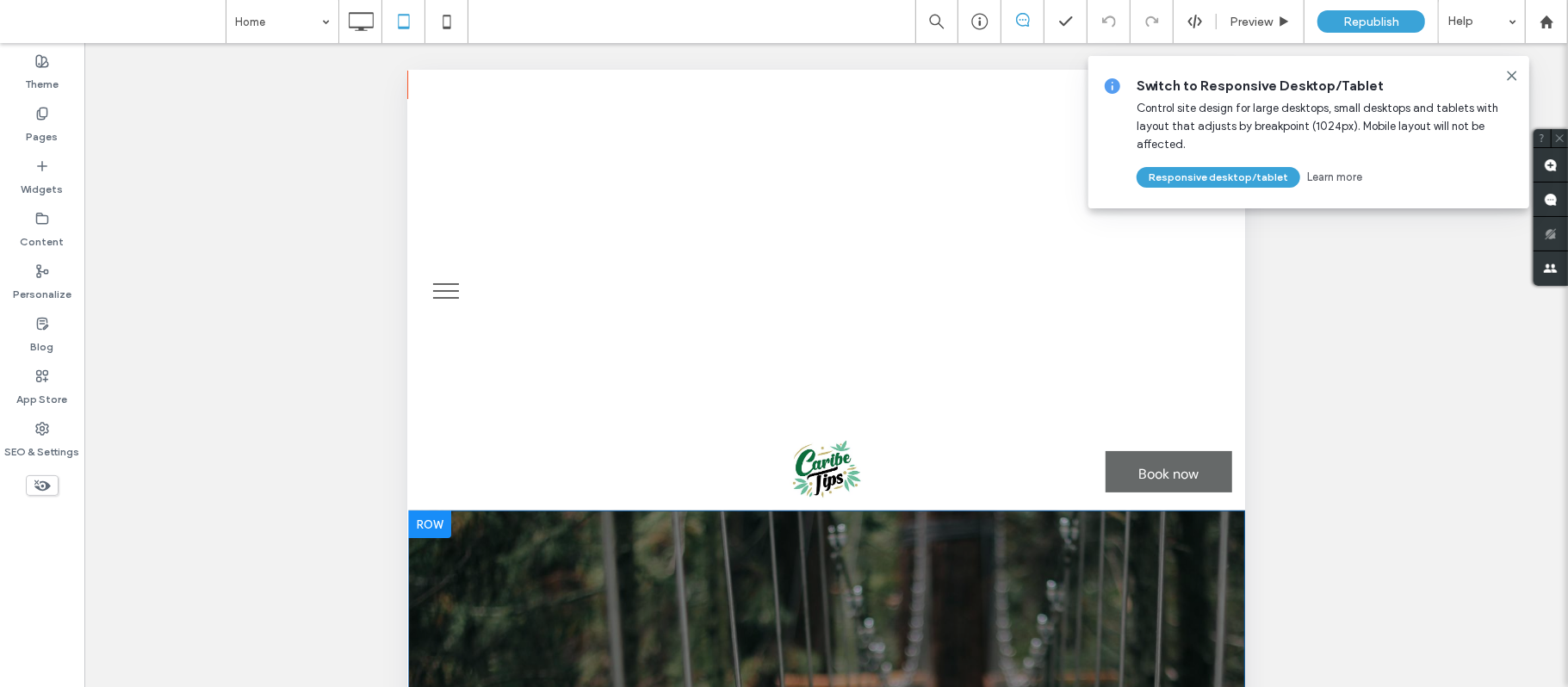
click at [436, 523] on div at bounding box center [428, 523] width 43 height 27
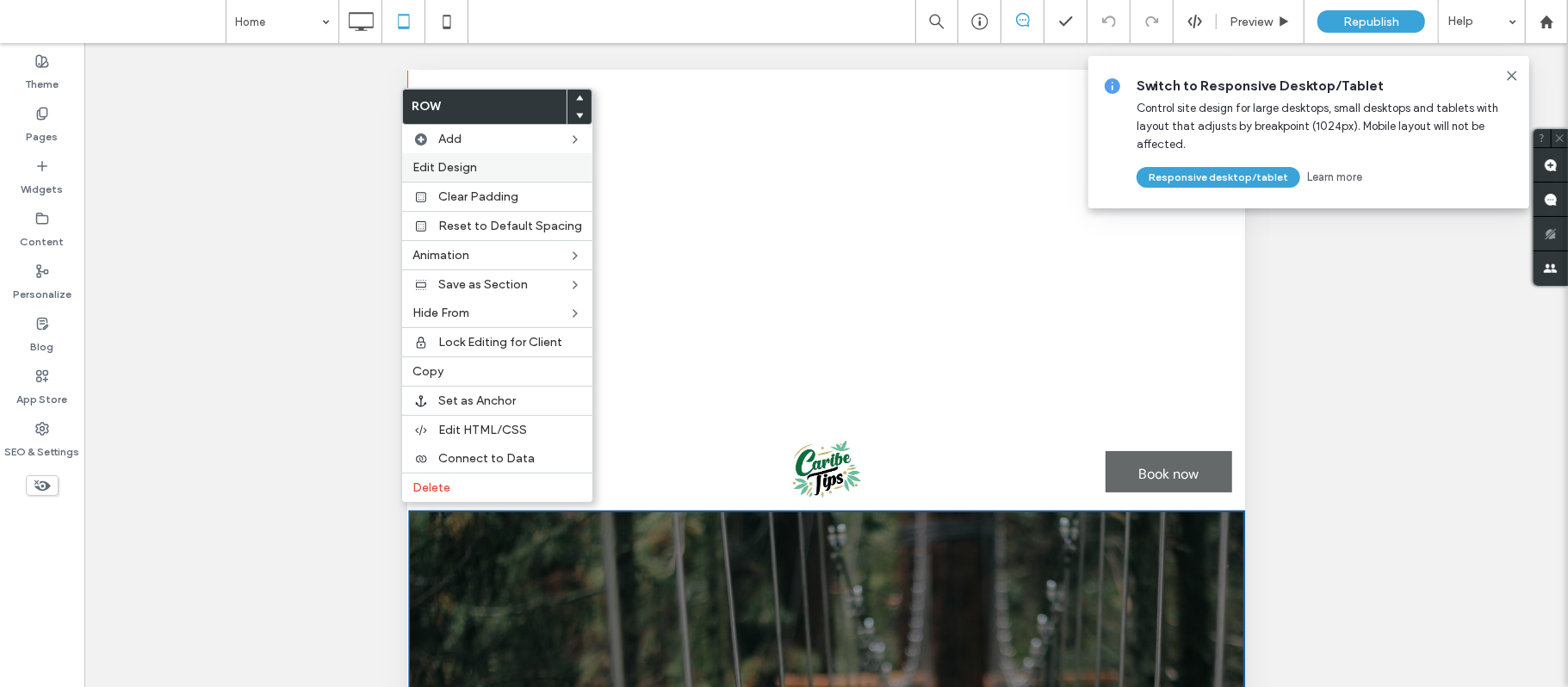
click at [487, 167] on label "Edit Design" at bounding box center [498, 167] width 170 height 15
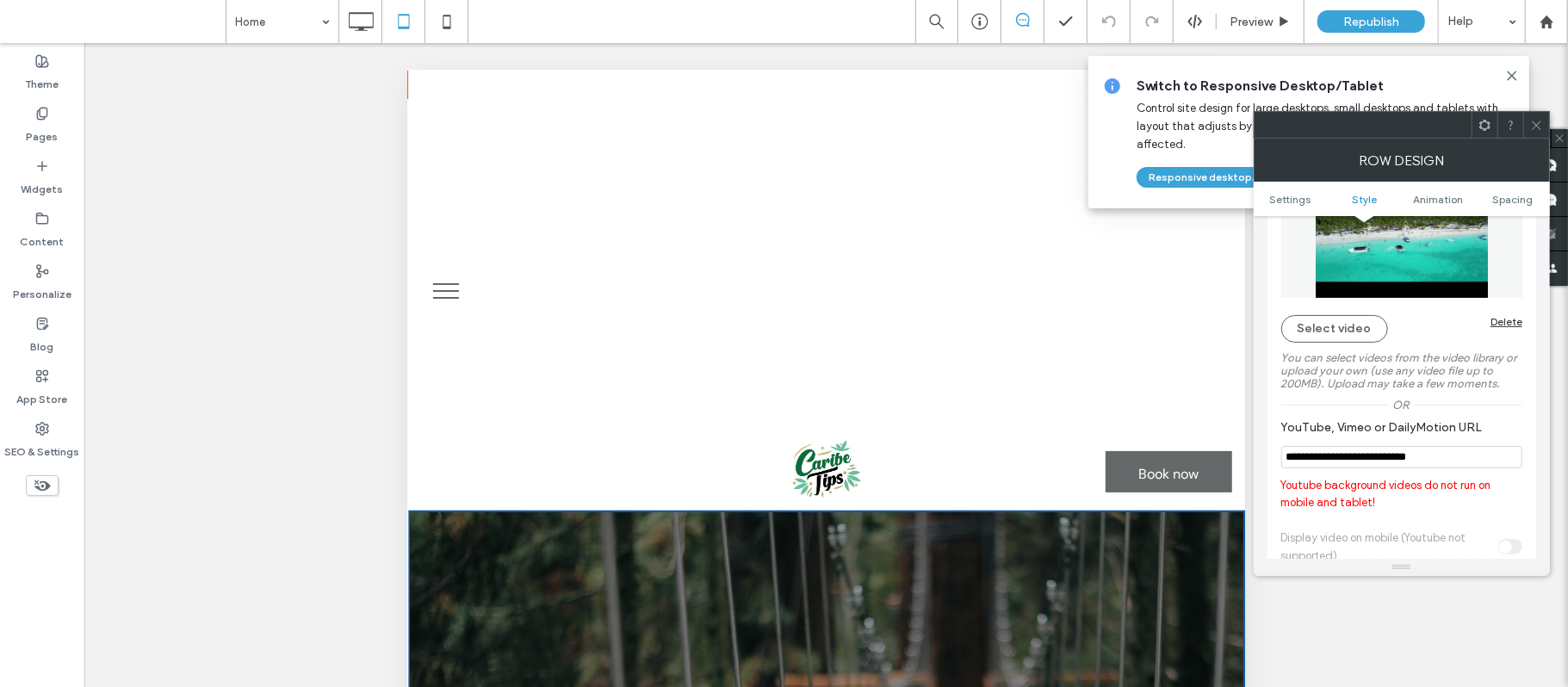
scroll to position [321, 0]
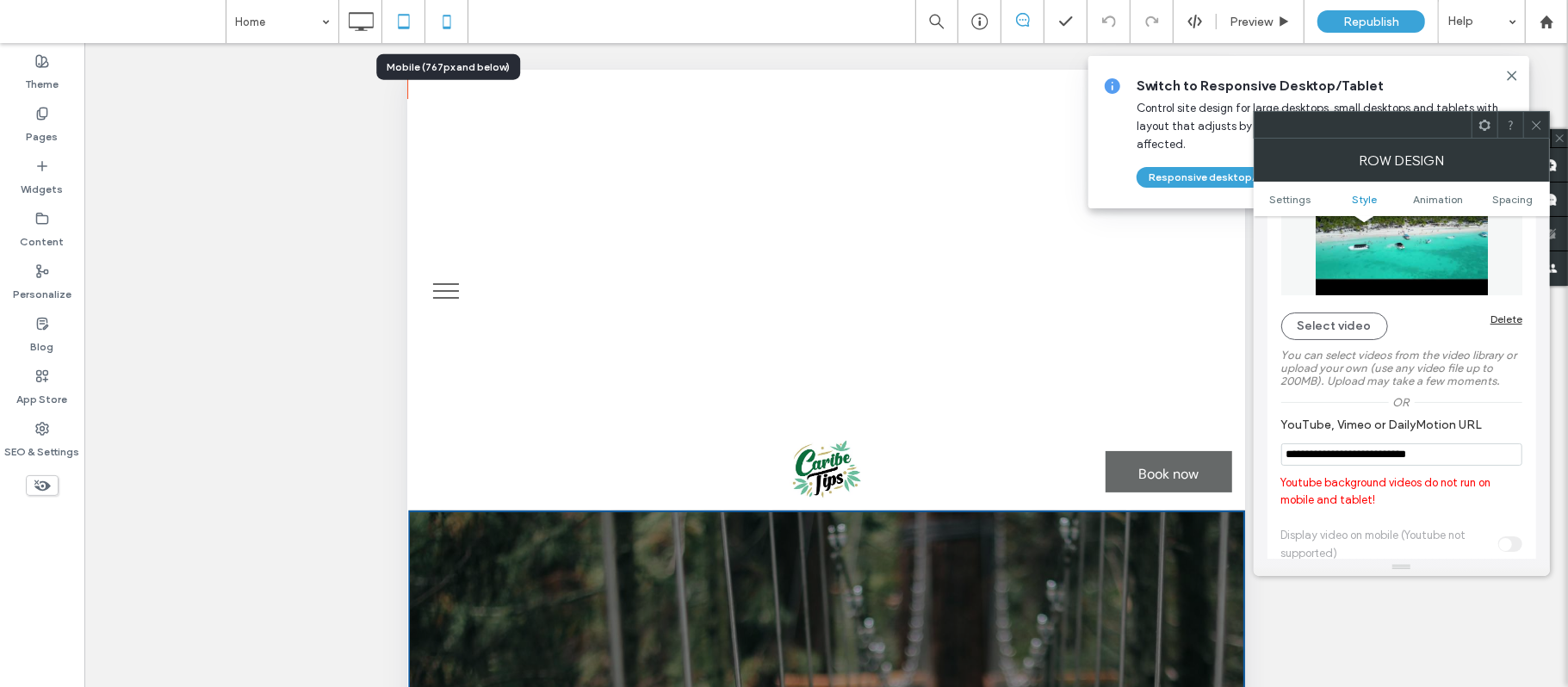
click at [452, 35] on icon at bounding box center [447, 22] width 35 height 35
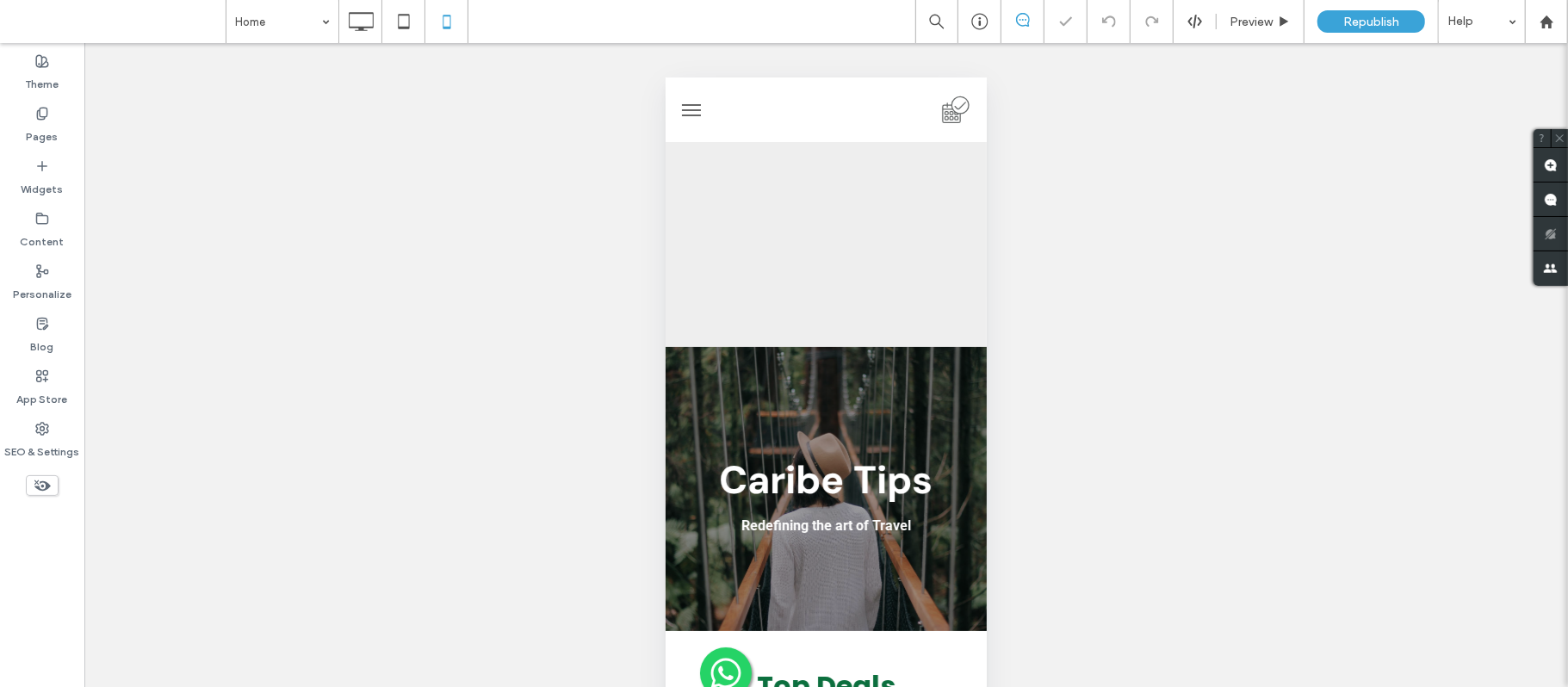
scroll to position [0, 0]
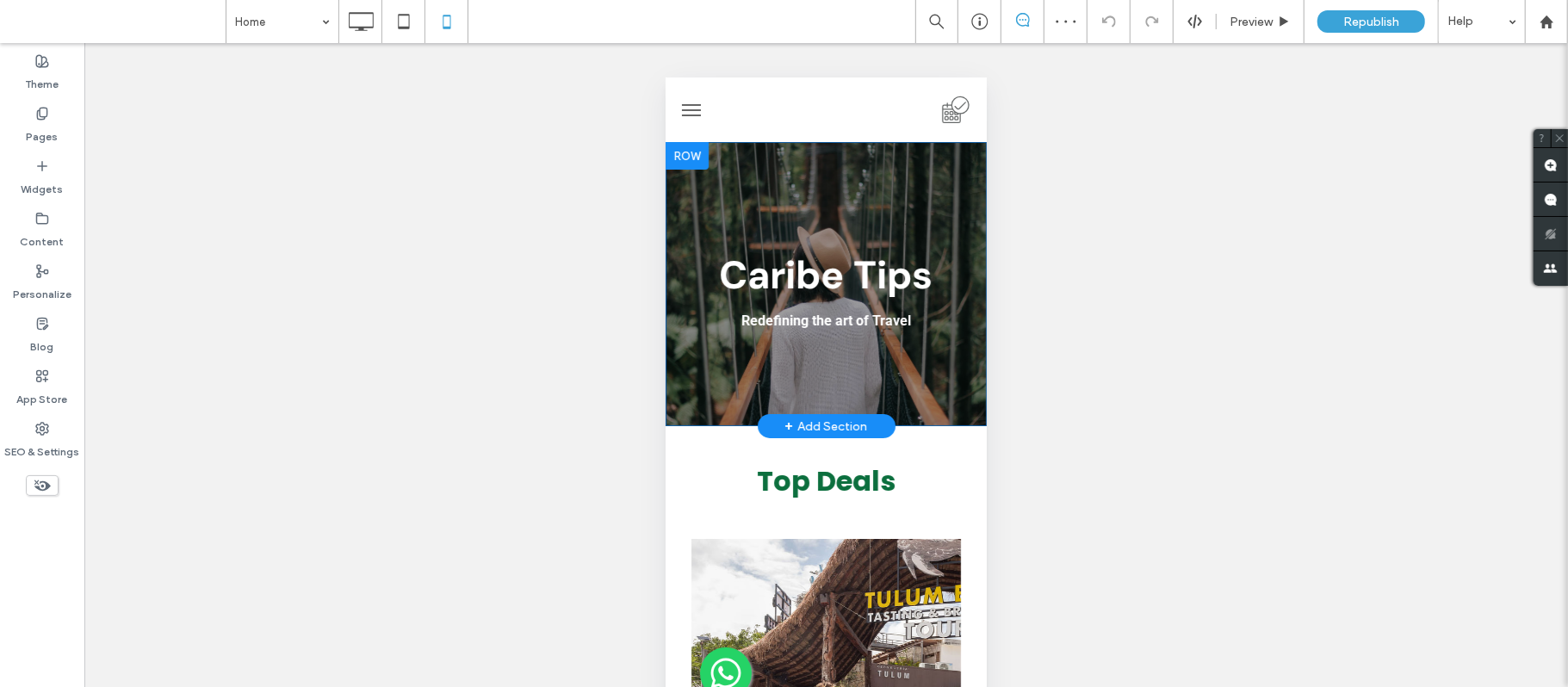
click at [680, 155] on div at bounding box center [686, 155] width 43 height 27
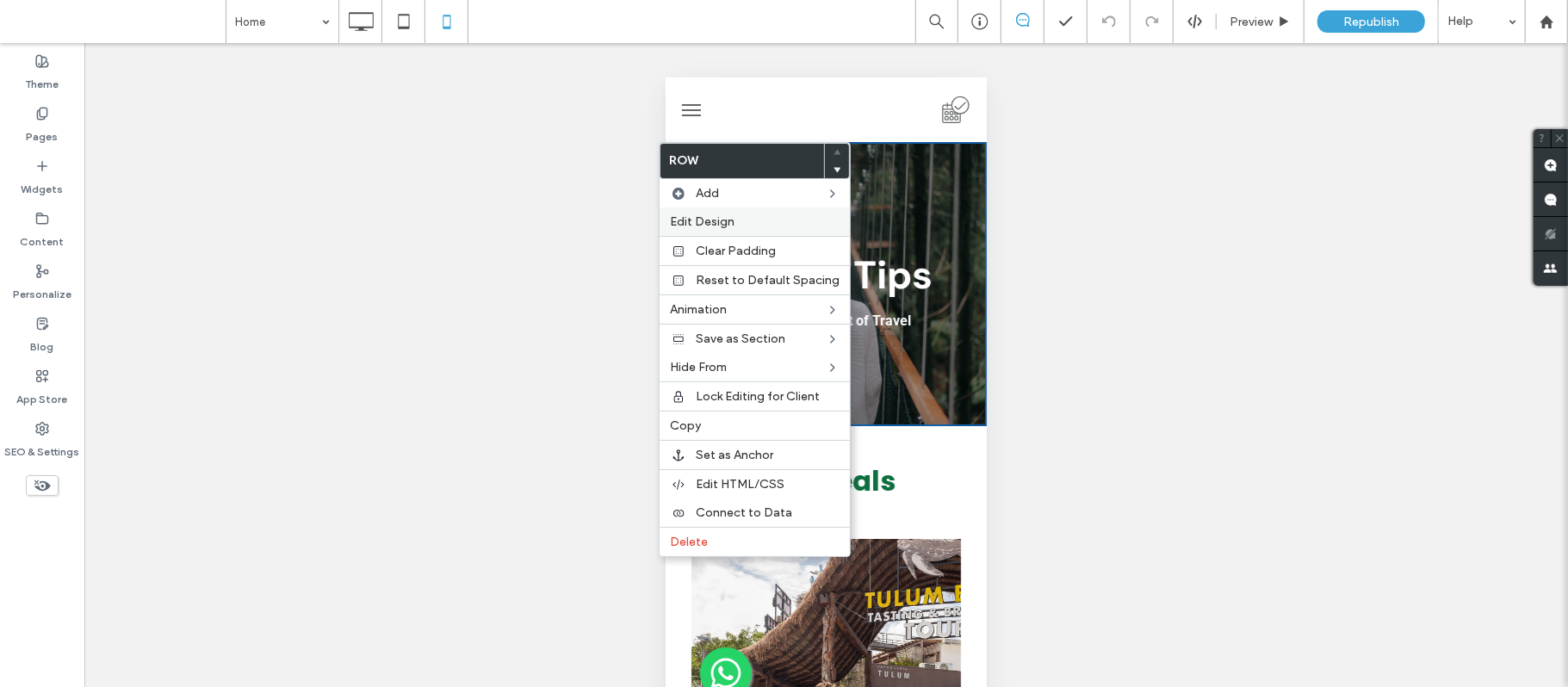
click at [727, 225] on span "Edit Design" at bounding box center [702, 222] width 65 height 15
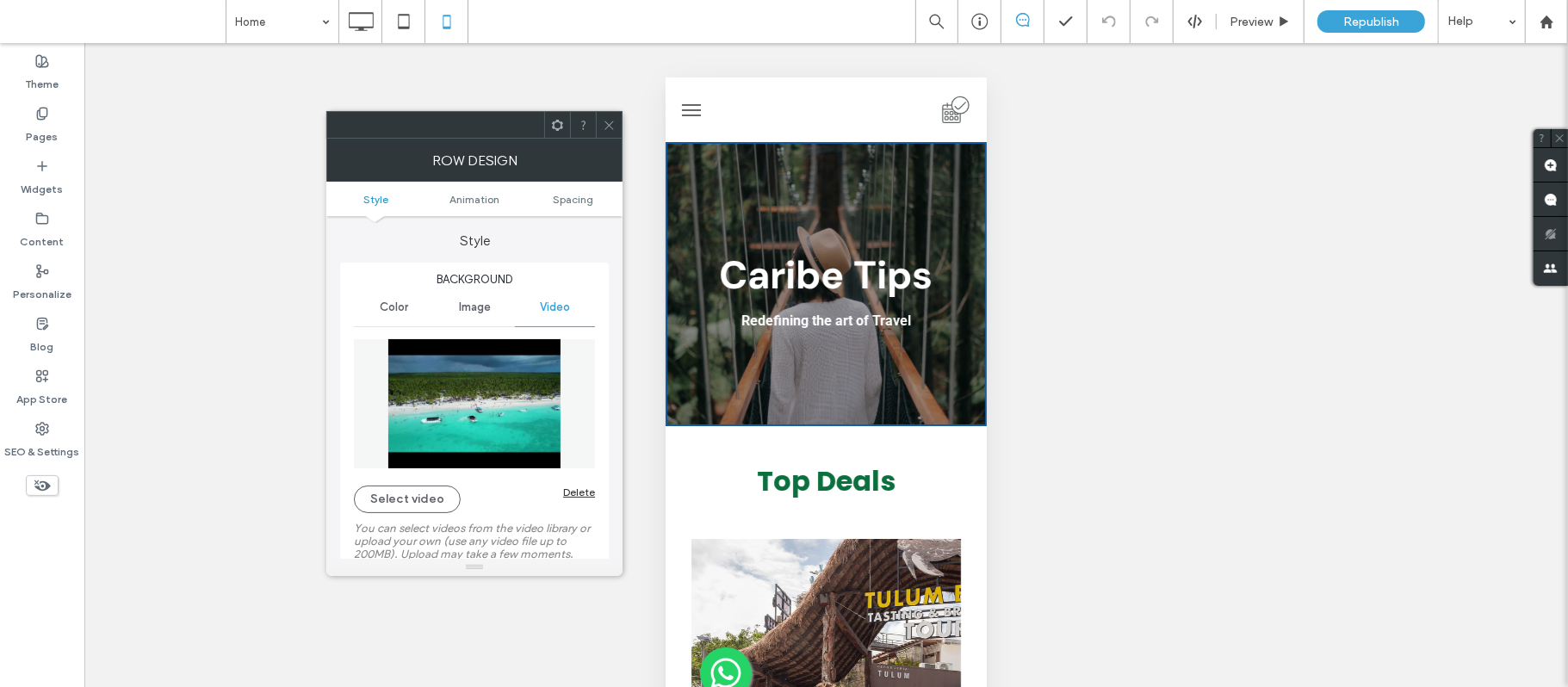
click at [558, 313] on span "Video" at bounding box center [554, 307] width 30 height 14
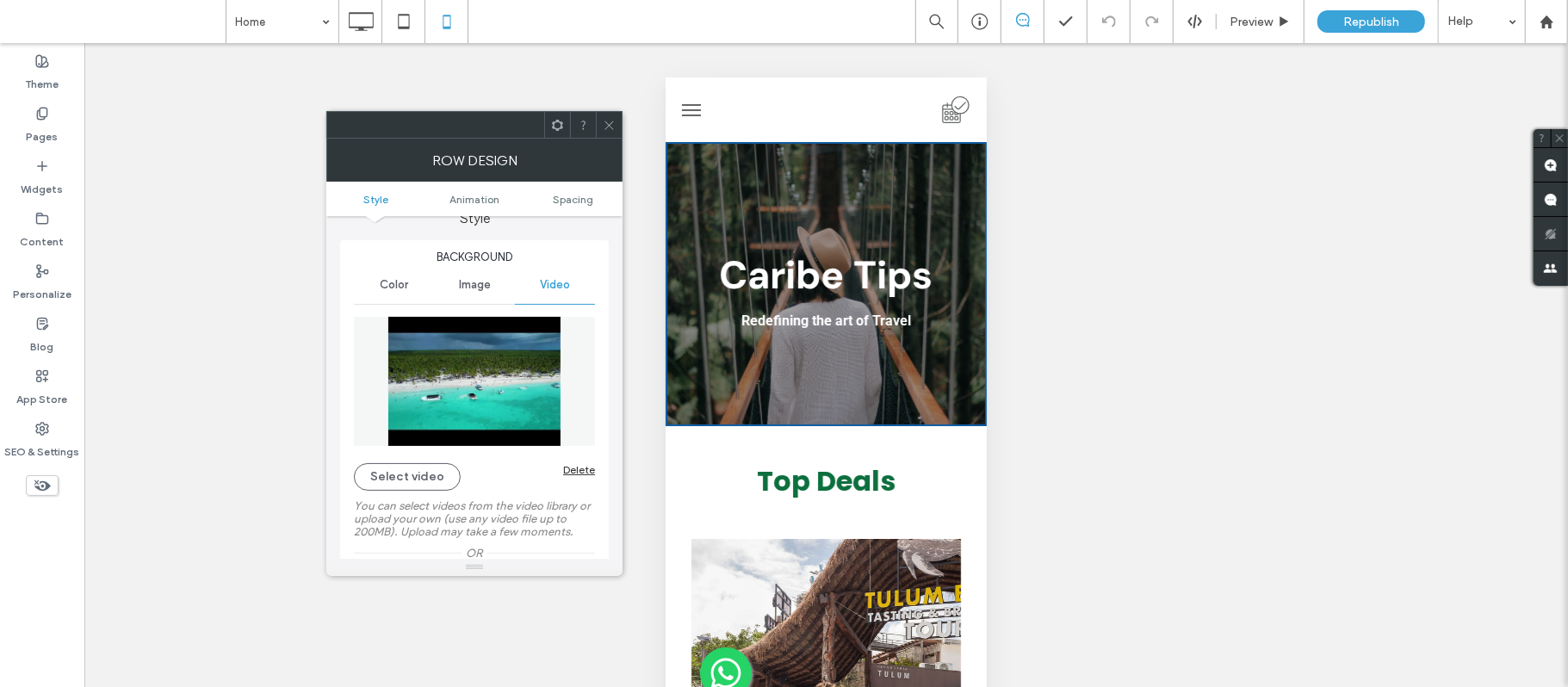
scroll to position [11, 0]
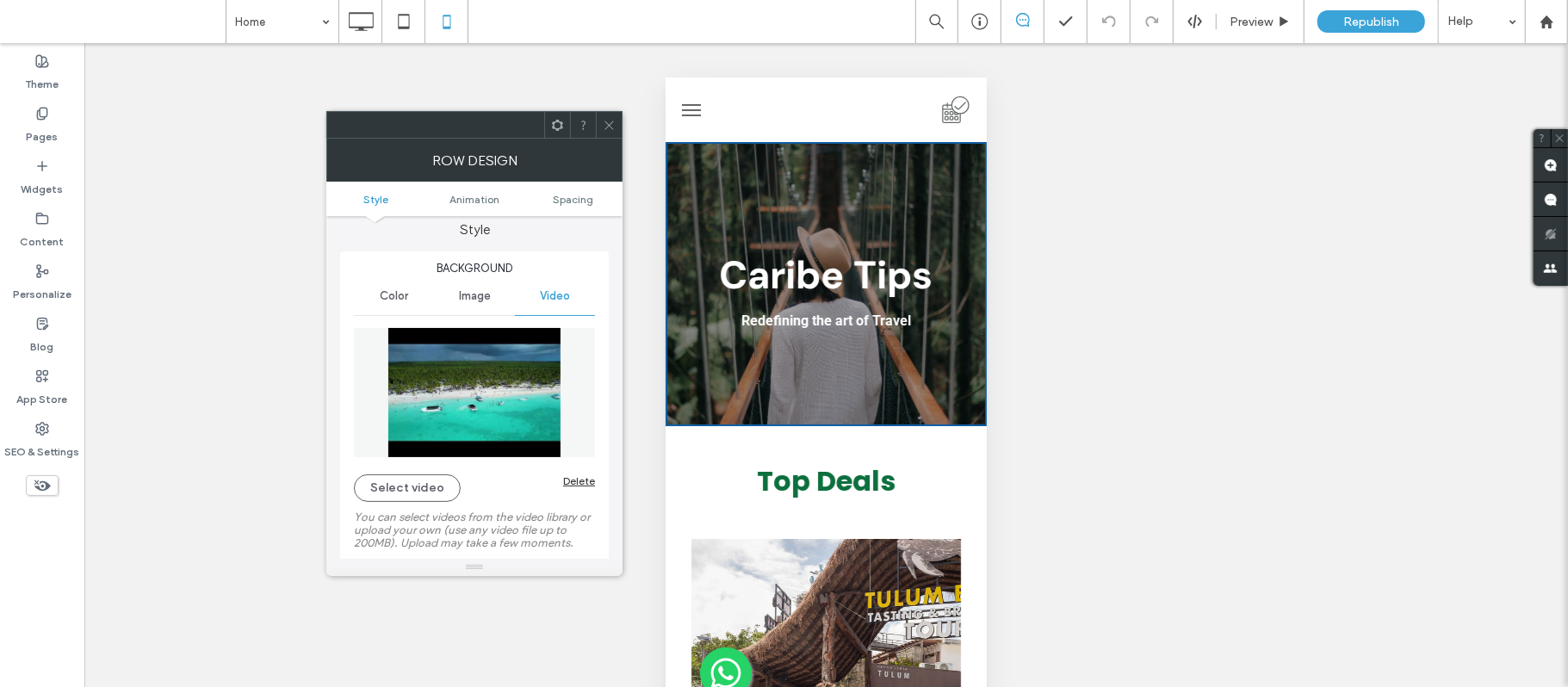
click at [606, 121] on icon at bounding box center [609, 125] width 13 height 13
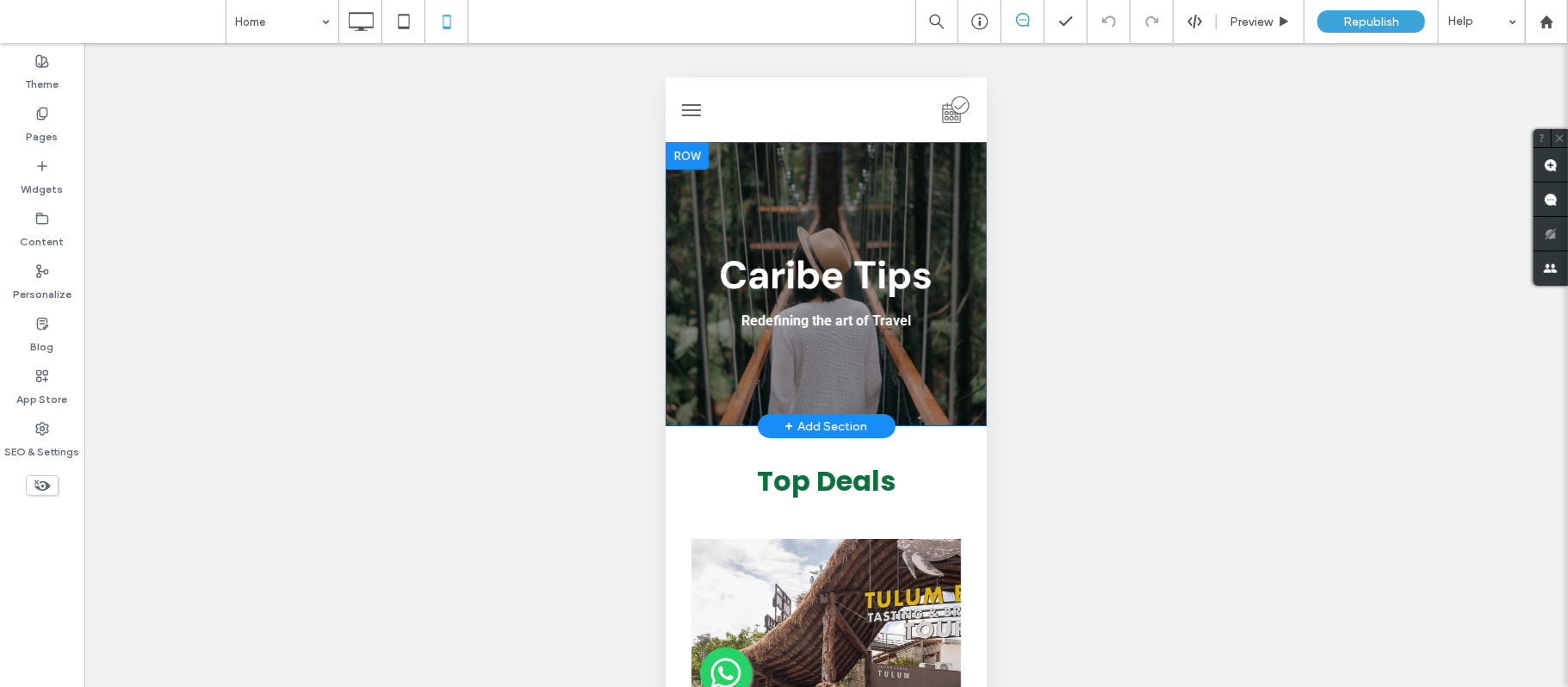
click at [690, 163] on div at bounding box center [686, 155] width 43 height 27
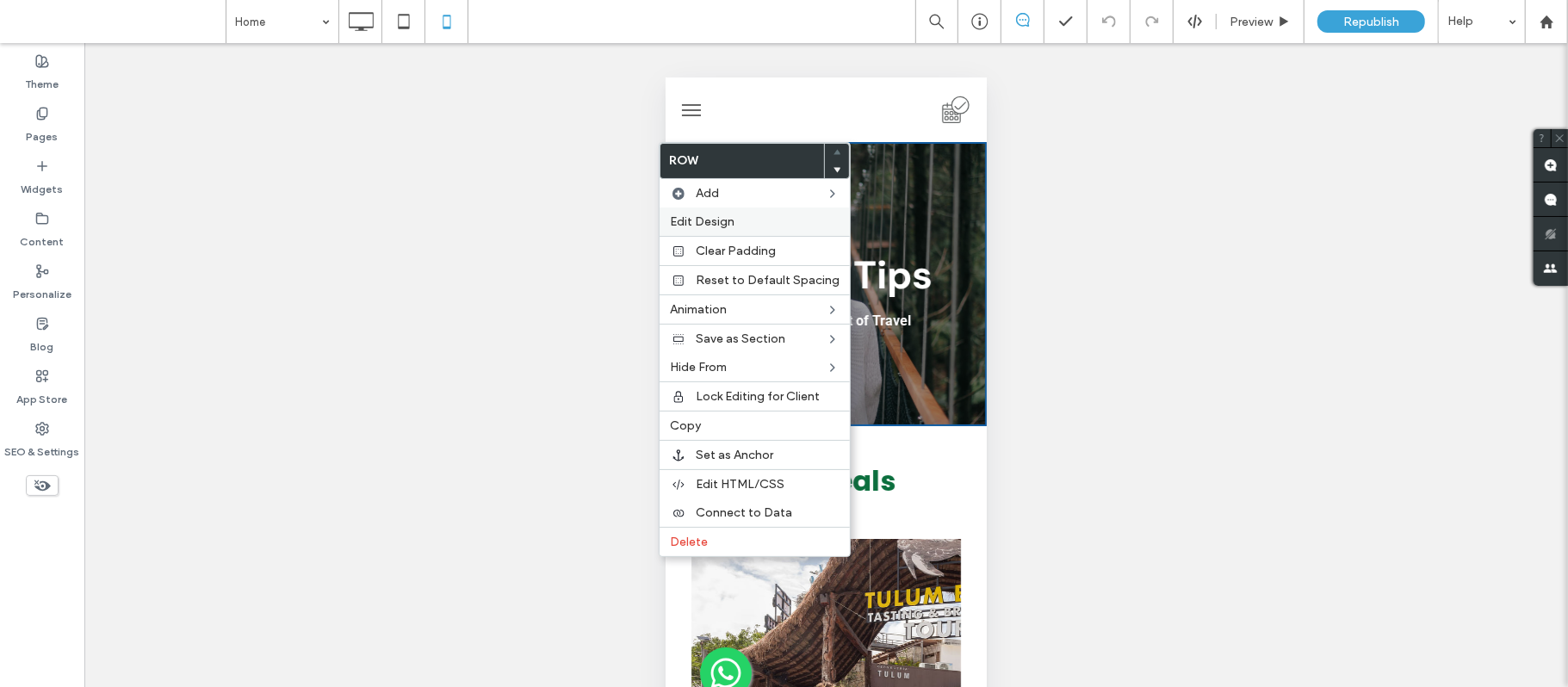
click at [769, 216] on label "Edit Design" at bounding box center [755, 222] width 170 height 15
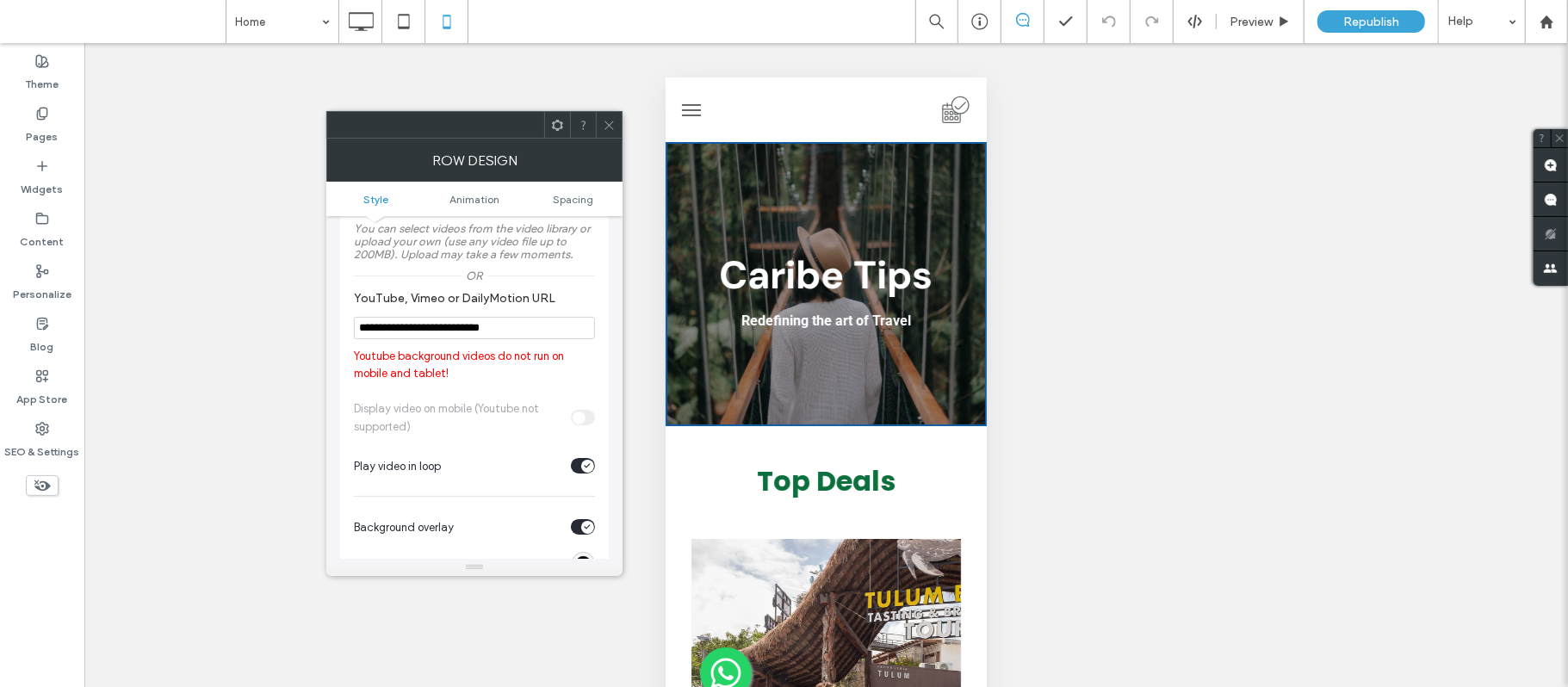
scroll to position [298, 0]
click at [605, 131] on icon at bounding box center [609, 125] width 13 height 13
